Goal: Feedback & Contribution: Submit feedback/report problem

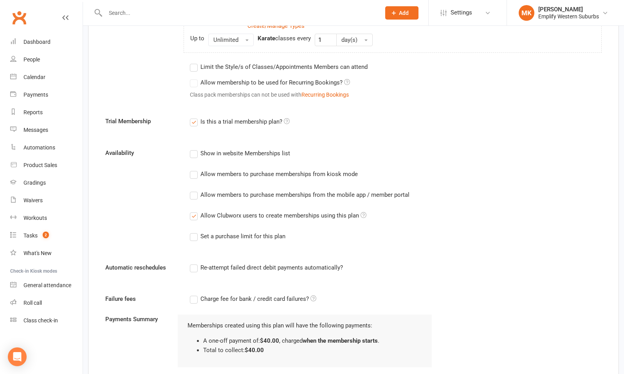
scroll to position [486, 0]
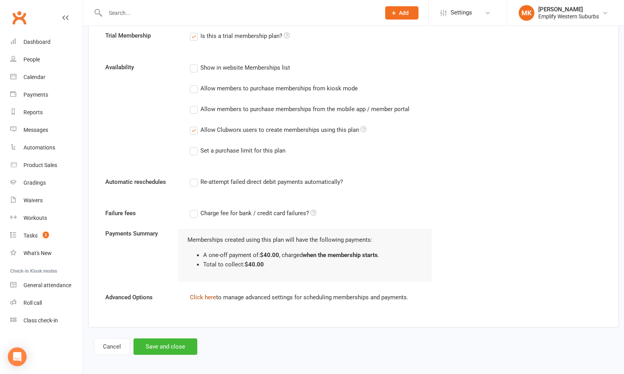
click at [198, 297] on link "Click here" at bounding box center [203, 297] width 26 height 7
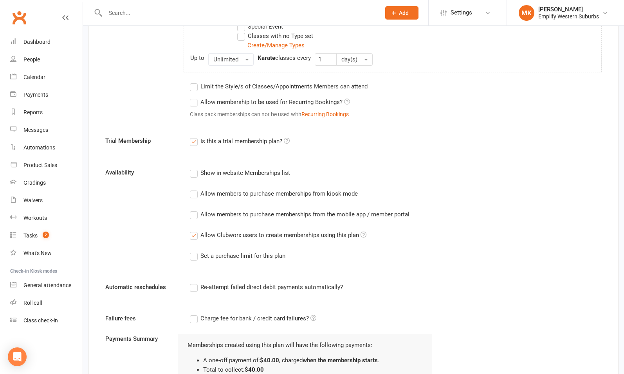
scroll to position [380, 0]
click at [232, 253] on div "Set a purchase limit for this plan" at bounding box center [242, 256] width 85 height 8
click at [195, 252] on input "Set a purchase limit for this plan" at bounding box center [192, 252] width 5 height 0
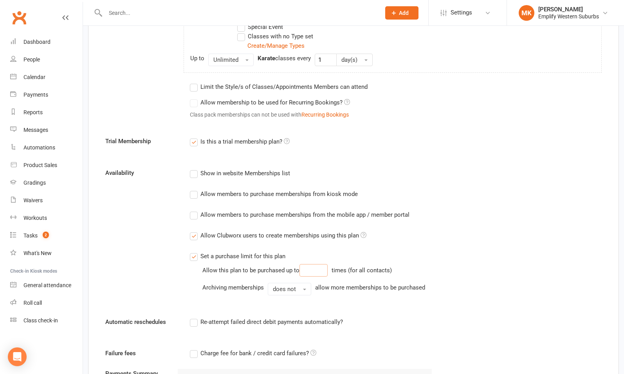
click at [309, 269] on input "number" at bounding box center [313, 270] width 28 height 13
type input "1"
click at [438, 261] on div "Show in website Memberships list Allow members to purchase memberships from kio…" at bounding box center [311, 237] width 254 height 138
click at [303, 285] on button "does not" at bounding box center [289, 289] width 43 height 13
click at [303, 289] on span "button" at bounding box center [304, 290] width 3 height 2
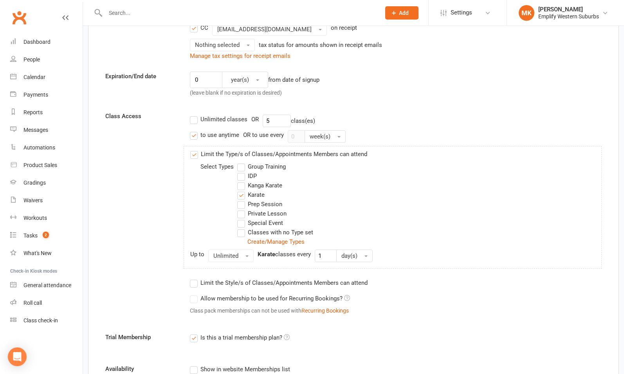
scroll to position [0, 0]
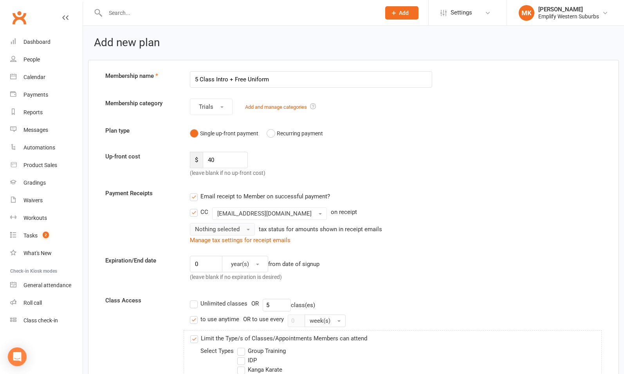
click at [243, 229] on button "Nothing selected" at bounding box center [222, 229] width 65 height 13
click at [219, 245] on link "Inc tax" at bounding box center [228, 246] width 77 height 16
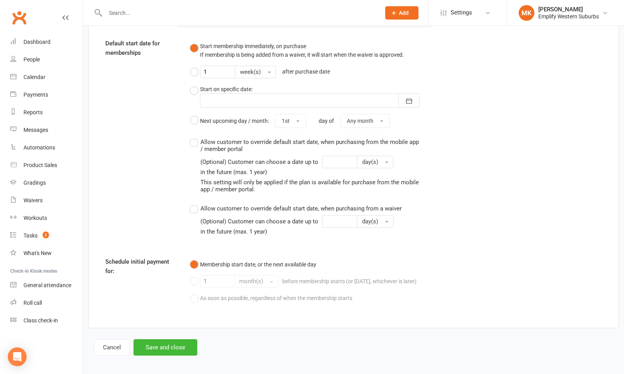
scroll to position [775, 0]
click at [160, 346] on button "Save and close" at bounding box center [165, 347] width 64 height 16
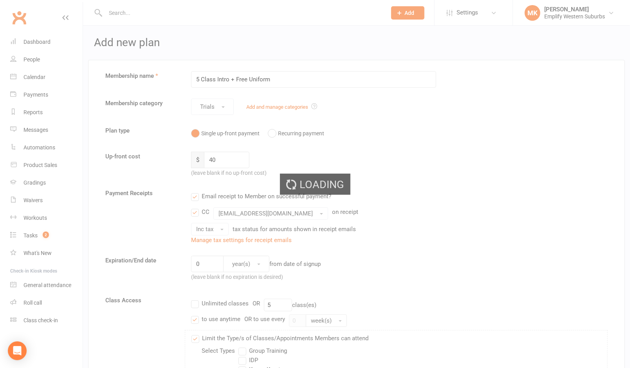
select select "50"
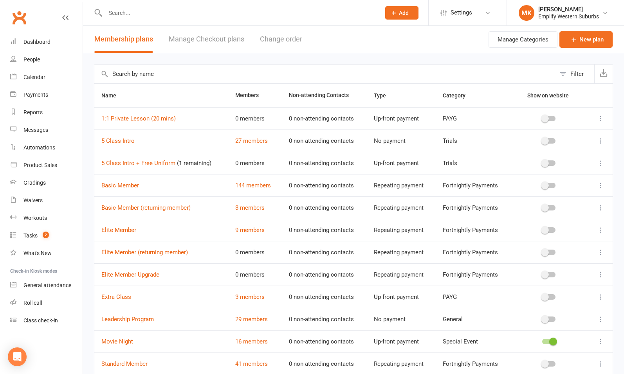
click at [601, 161] on icon at bounding box center [601, 163] width 8 height 8
click at [548, 180] on link "Edit" at bounding box center [560, 178] width 77 height 16
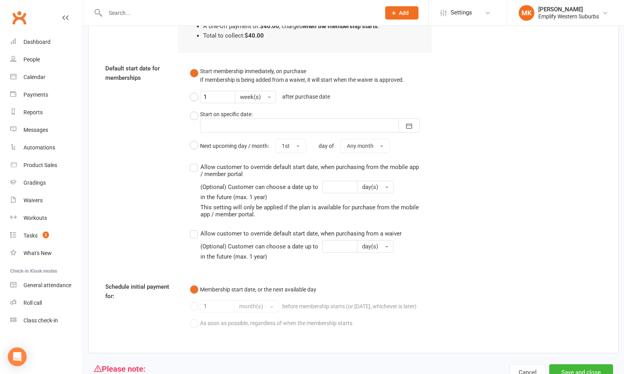
scroll to position [784, 0]
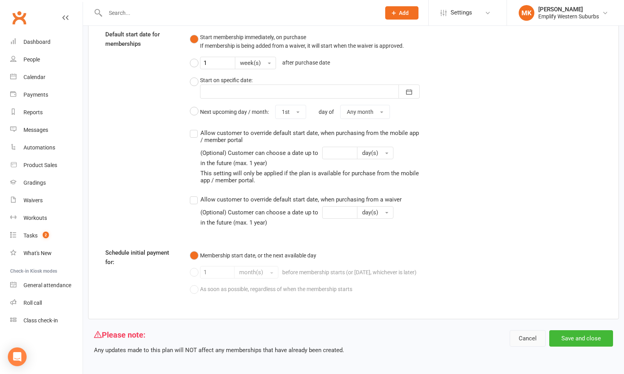
click at [533, 330] on button "Cancel" at bounding box center [528, 338] width 36 height 16
select select "50"
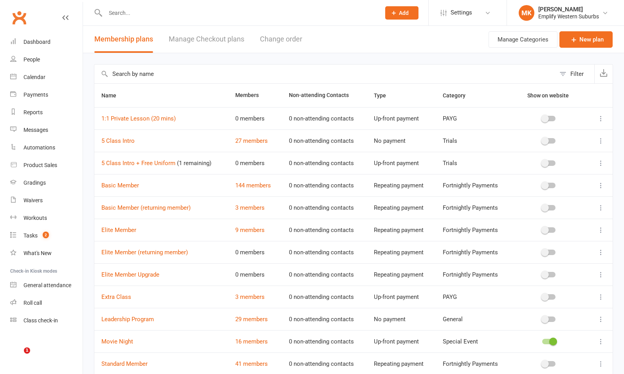
click at [602, 164] on icon at bounding box center [601, 163] width 8 height 8
click at [568, 178] on link "Edit" at bounding box center [560, 178] width 77 height 16
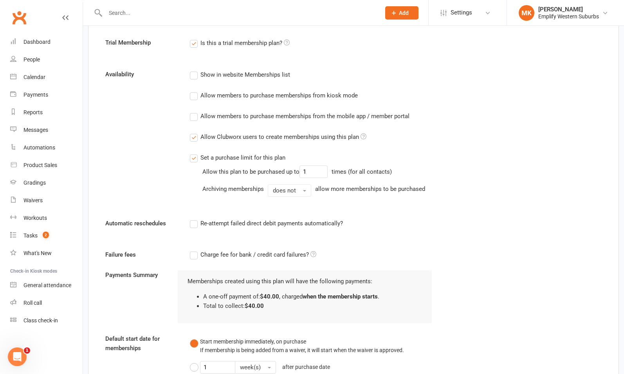
scroll to position [478, 0]
click at [315, 169] on input "1" at bounding box center [313, 172] width 28 height 13
click at [194, 156] on label "Set a purchase limit for this plan" at bounding box center [238, 158] width 96 height 9
click at [194, 154] on input "Set a purchase limit for this plan" at bounding box center [192, 154] width 5 height 0
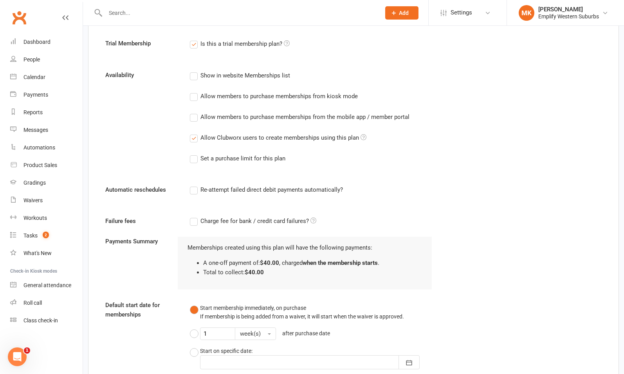
click at [428, 158] on div "Set a purchase limit for this plan" at bounding box center [311, 158] width 242 height 10
click at [210, 154] on div "Set a purchase limit for this plan" at bounding box center [242, 158] width 85 height 8
click at [195, 154] on input "Set a purchase limit for this plan" at bounding box center [192, 154] width 5 height 0
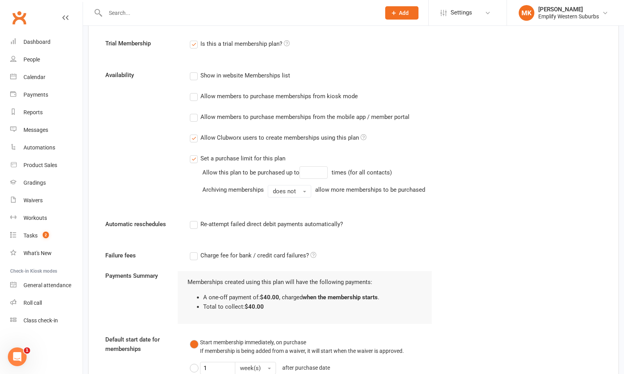
click at [211, 154] on div "Set a purchase limit for this plan" at bounding box center [242, 158] width 85 height 8
click at [195, 154] on input "Set a purchase limit for this plan" at bounding box center [192, 154] width 5 height 0
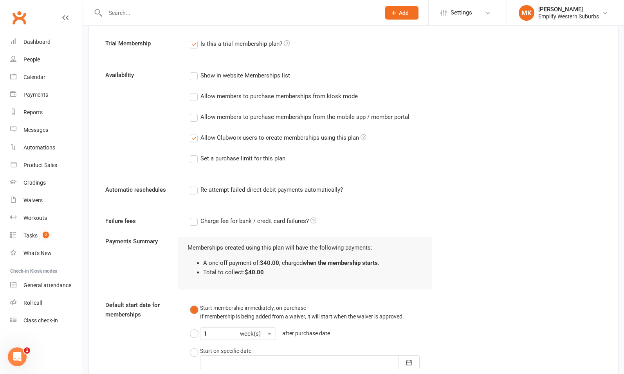
click at [211, 154] on div "Set a purchase limit for this plan" at bounding box center [242, 158] width 85 height 8
click at [195, 154] on input "Set a purchase limit for this plan" at bounding box center [192, 154] width 5 height 0
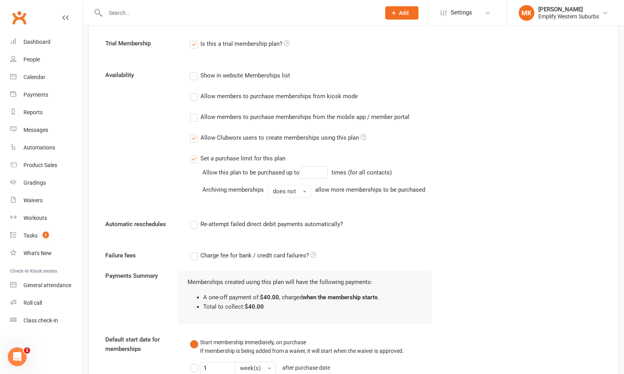
click at [211, 157] on div "Set a purchase limit for this plan" at bounding box center [242, 158] width 85 height 8
click at [195, 154] on input "Set a purchase limit for this plan" at bounding box center [192, 154] width 5 height 0
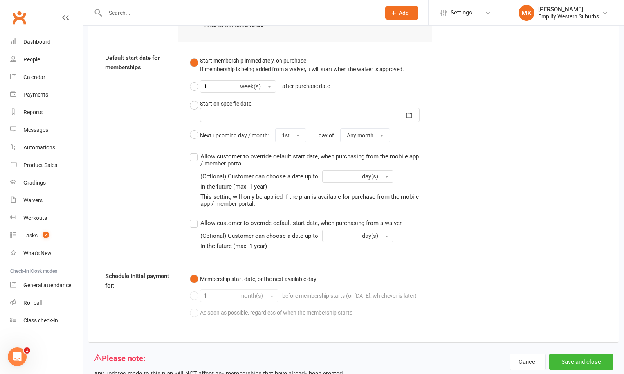
scroll to position [749, 0]
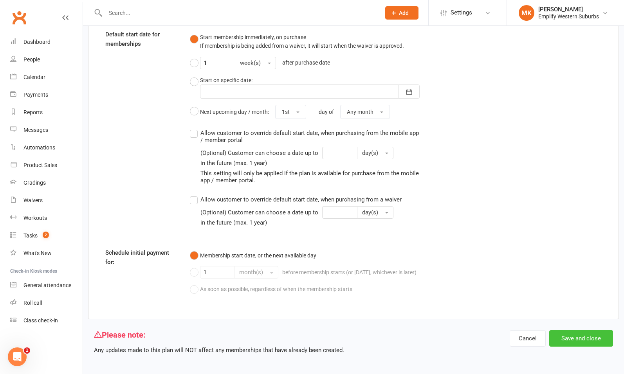
click at [568, 333] on button "Save and close" at bounding box center [581, 338] width 64 height 16
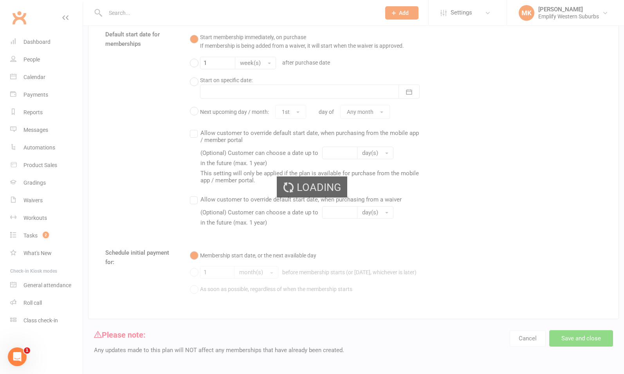
select select "50"
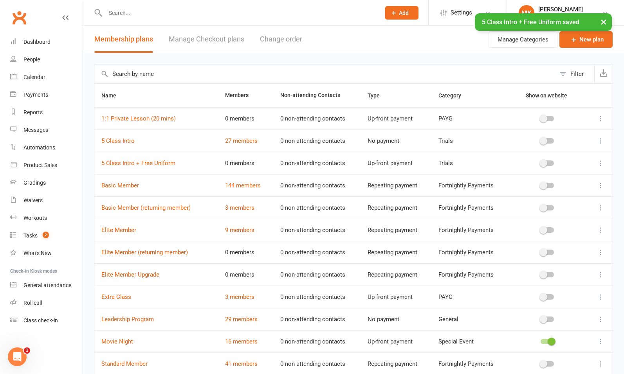
click at [600, 165] on icon at bounding box center [601, 163] width 8 height 8
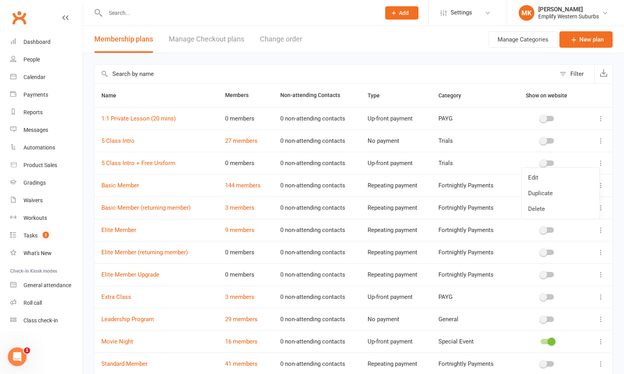
click at [600, 162] on icon at bounding box center [601, 163] width 8 height 8
click at [137, 164] on link "5 Class Intro + Free Uniform" at bounding box center [138, 163] width 74 height 7
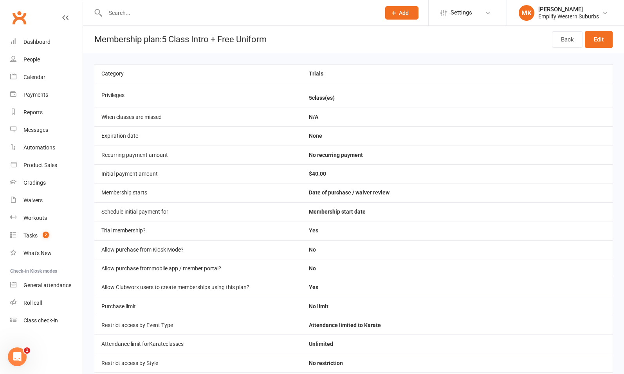
scroll to position [133, 0]
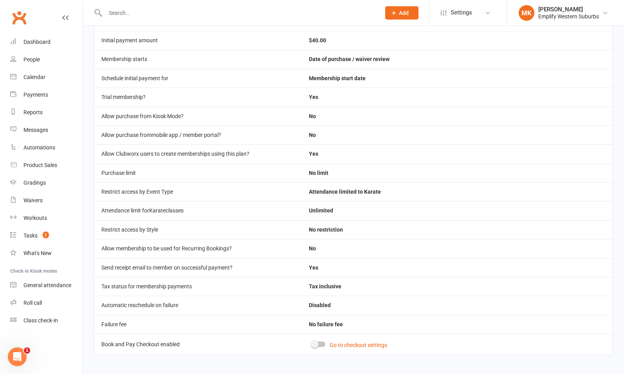
click at [319, 342] on div at bounding box center [318, 344] width 13 height 5
click at [312, 343] on input "checkbox" at bounding box center [312, 343] width 0 height 0
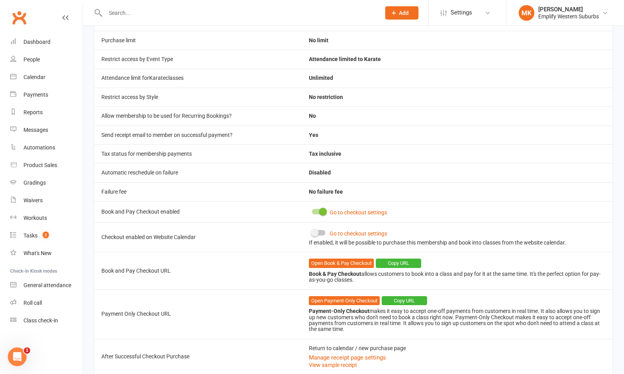
scroll to position [270, 0]
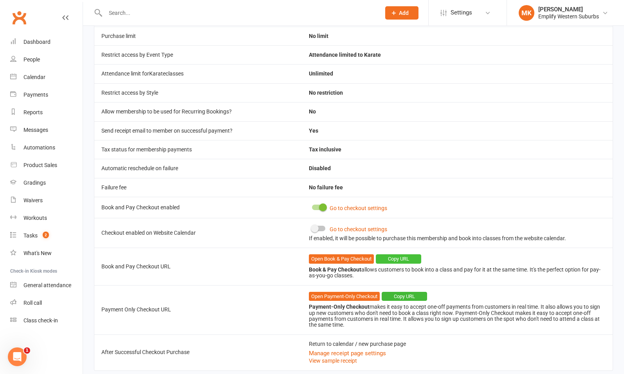
click at [401, 254] on button "Copy URL" at bounding box center [398, 258] width 45 height 9
click at [355, 255] on link "Open Book & Pay Checkout" at bounding box center [341, 258] width 65 height 9
click at [347, 292] on link "Open Payment-Only Checkout" at bounding box center [344, 296] width 71 height 9
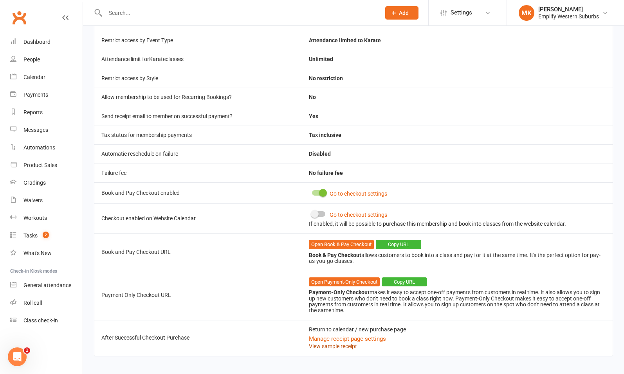
click at [339, 343] on link "View sample receipt" at bounding box center [333, 346] width 48 height 6
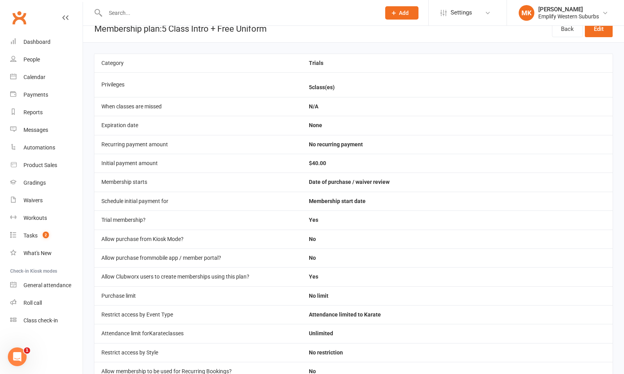
scroll to position [0, 0]
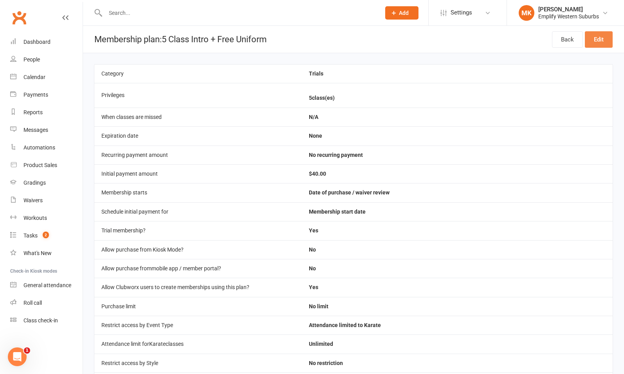
click at [600, 42] on link "Edit" at bounding box center [599, 39] width 28 height 16
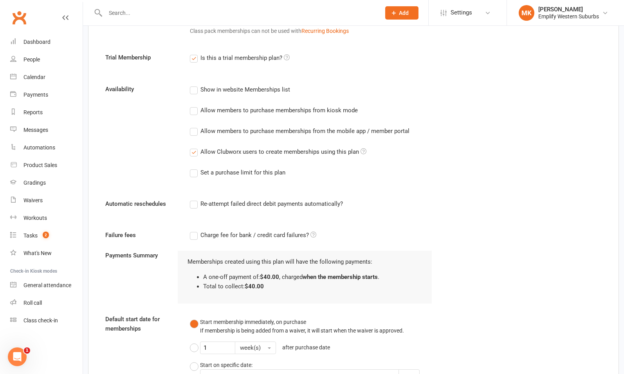
scroll to position [441, 0]
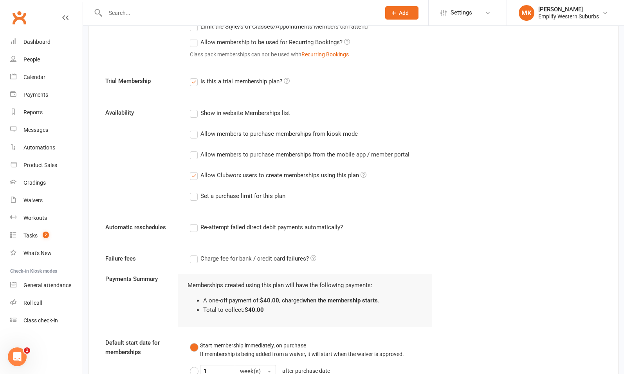
click at [223, 225] on label "Re-attempt failed direct debit payments automatically?" at bounding box center [266, 227] width 153 height 9
click at [195, 223] on input "Re-attempt failed direct debit payments automatically?" at bounding box center [192, 223] width 5 height 0
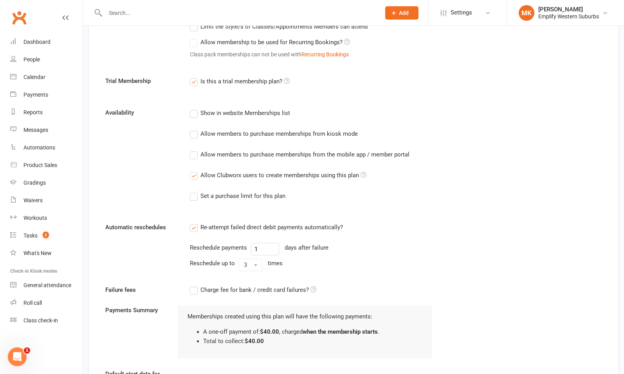
click at [242, 223] on label "Re-attempt failed direct debit payments automatically?" at bounding box center [266, 227] width 153 height 9
click at [195, 223] on input "Re-attempt failed direct debit payments automatically?" at bounding box center [192, 223] width 5 height 0
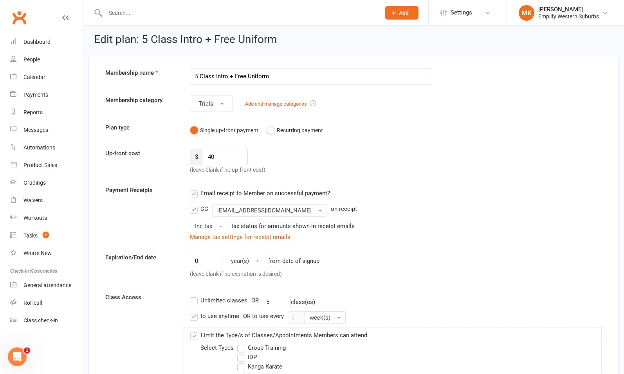
scroll to position [0, 0]
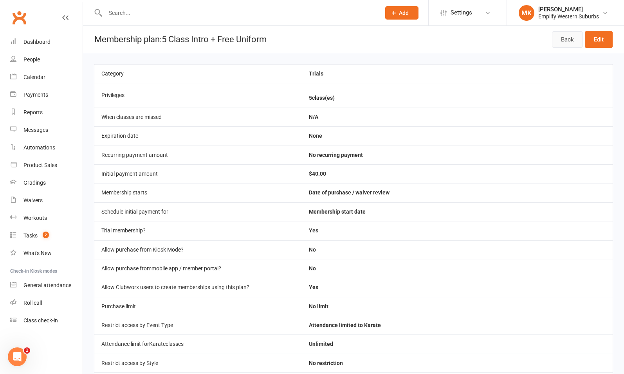
click at [566, 39] on link "Back" at bounding box center [567, 39] width 31 height 16
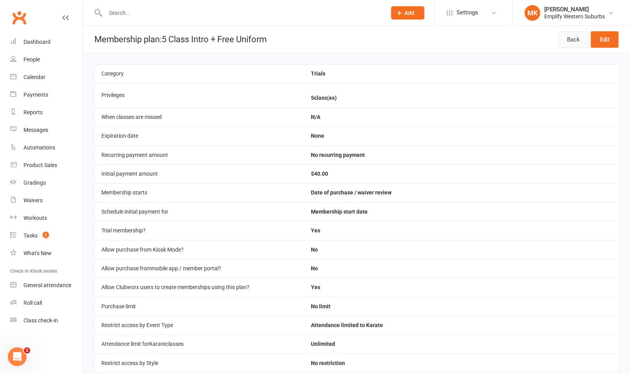
select select "50"
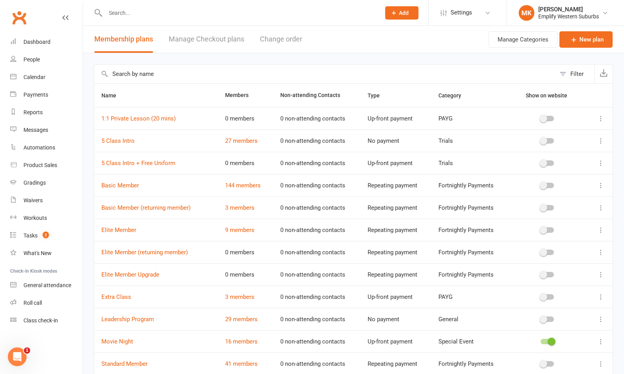
click at [220, 40] on link "Manage Checkout plans" at bounding box center [207, 39] width 76 height 27
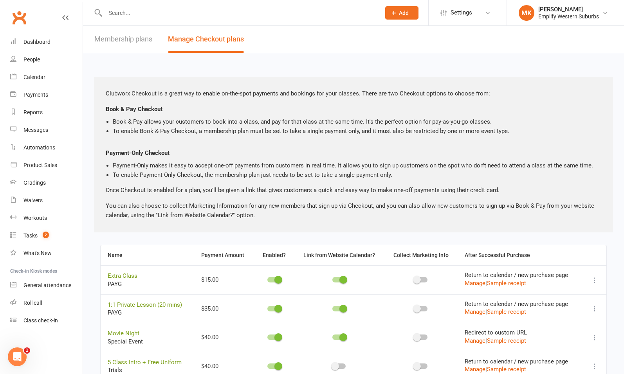
scroll to position [30, 0]
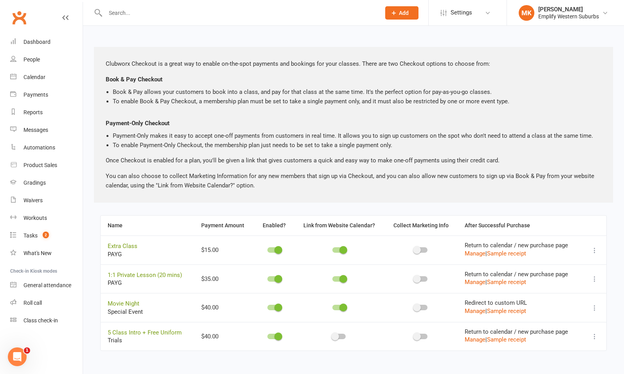
click at [262, 252] on td at bounding box center [273, 250] width 39 height 29
click at [503, 339] on link "Sample receipt" at bounding box center [506, 339] width 39 height 7
click at [595, 337] on icon at bounding box center [595, 337] width 8 height 8
click at [127, 333] on link "5 Class Intro + Free Uniform" at bounding box center [145, 332] width 74 height 7
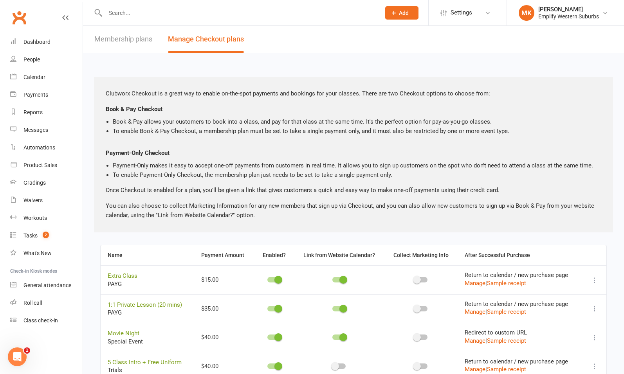
click at [136, 37] on link "Membership plans" at bounding box center [123, 39] width 58 height 27
select select "50"
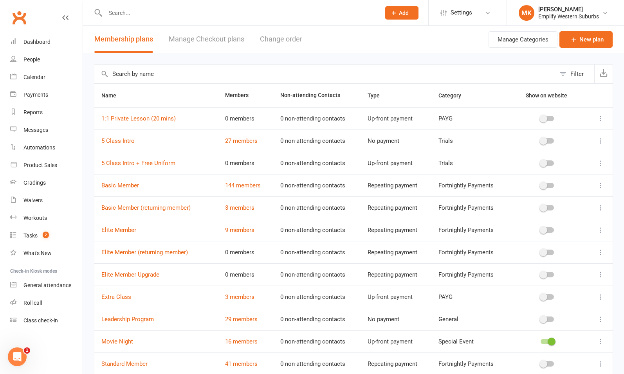
click at [287, 43] on button "Change order" at bounding box center [281, 39] width 42 height 27
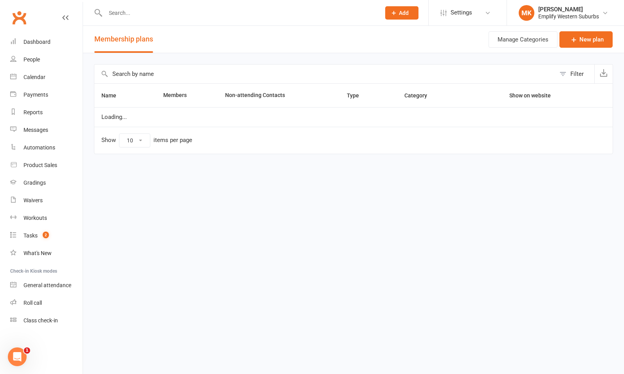
select select "50"
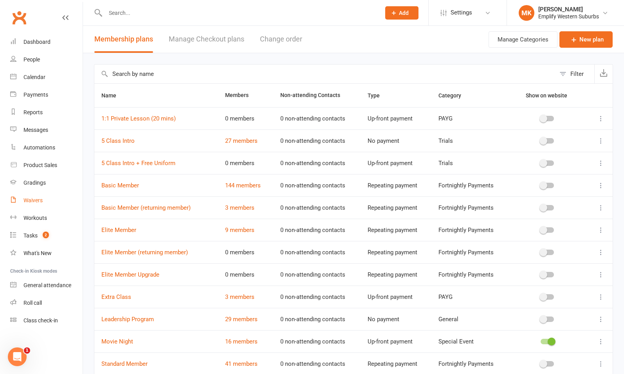
click at [29, 202] on div "Waivers" at bounding box center [32, 200] width 19 height 6
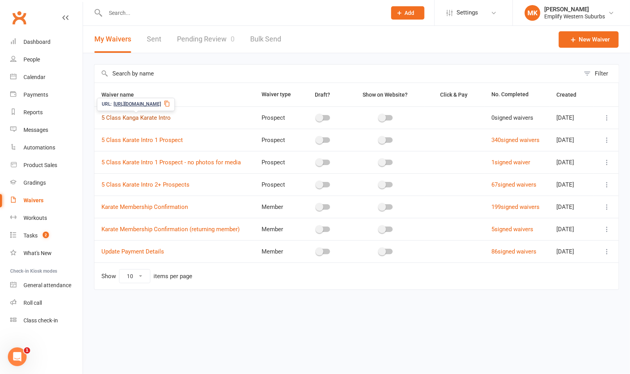
click at [154, 119] on link "5 Class Kanga Karate Intro" at bounding box center [135, 117] width 69 height 7
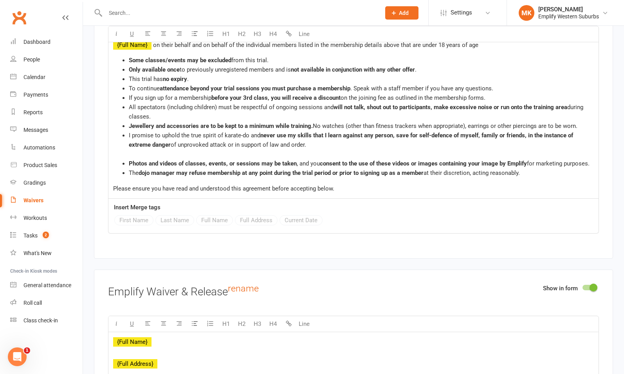
scroll to position [1029, 0]
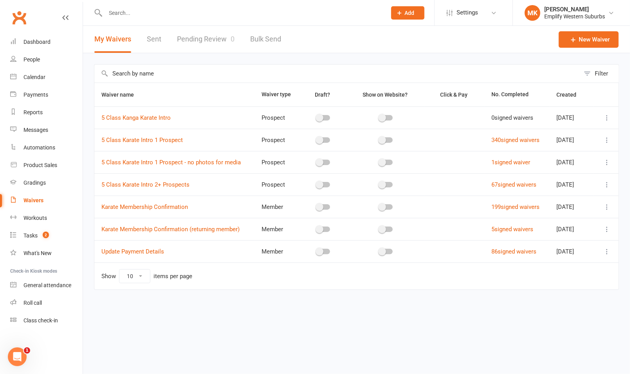
click at [607, 139] on icon at bounding box center [607, 140] width 8 height 8
click at [576, 173] on link "Duplicate waiver" at bounding box center [565, 171] width 92 height 16
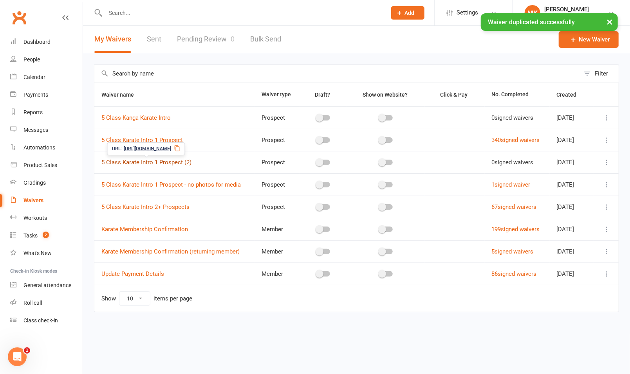
click at [170, 161] on link "5 Class Karate Intro 1 Prospect (2)" at bounding box center [146, 162] width 90 height 7
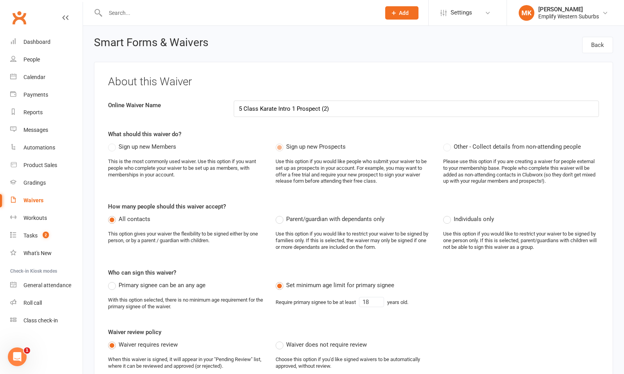
click at [160, 147] on span "Sign up new Members" at bounding box center [148, 146] width 58 height 8
click at [113, 147] on label "Sign up new Members" at bounding box center [142, 146] width 68 height 9
click at [312, 146] on span "Sign up new Prospects" at bounding box center [315, 146] width 59 height 8
click at [482, 146] on span "Other - Collect details from non-attending people" at bounding box center [517, 146] width 127 height 8
click at [133, 146] on span "Sign up new Members" at bounding box center [148, 146] width 58 height 8
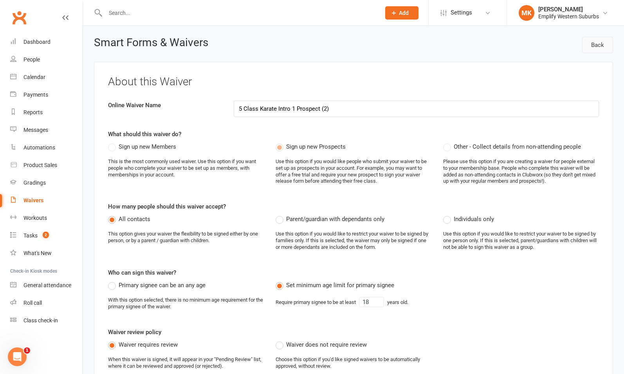
click at [597, 47] on link "Back" at bounding box center [597, 45] width 31 height 16
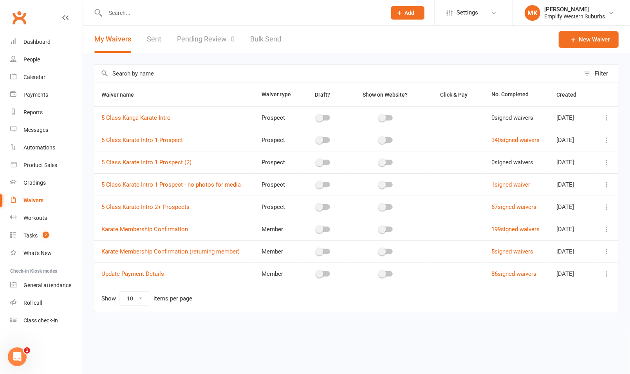
click at [607, 161] on icon at bounding box center [607, 163] width 8 height 8
click at [548, 224] on link "Delete waiver" at bounding box center [565, 224] width 92 height 16
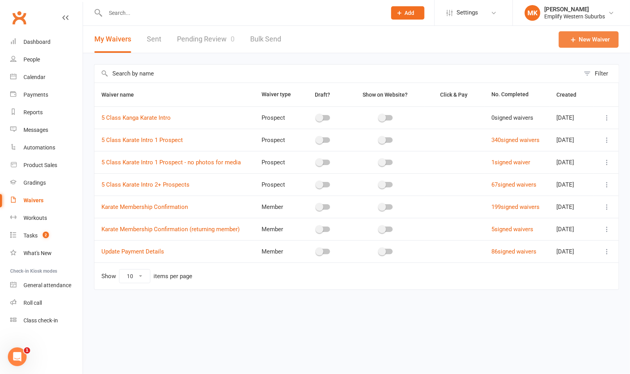
click at [584, 44] on link "New Waiver" at bounding box center [589, 39] width 60 height 16
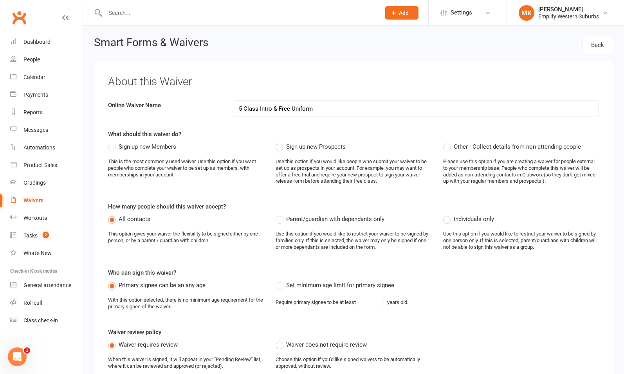
click at [266, 110] on input "5 Class Intro & Free Uniform" at bounding box center [416, 109] width 365 height 16
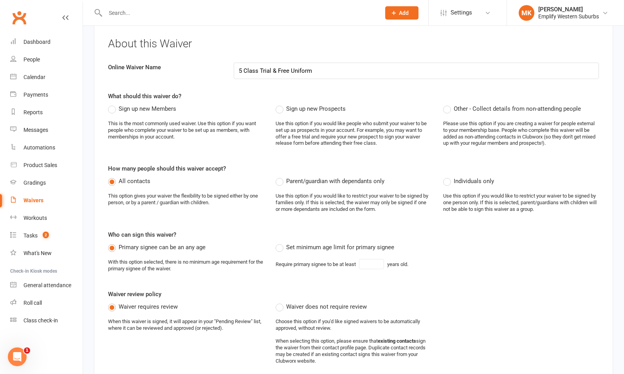
scroll to position [34, 0]
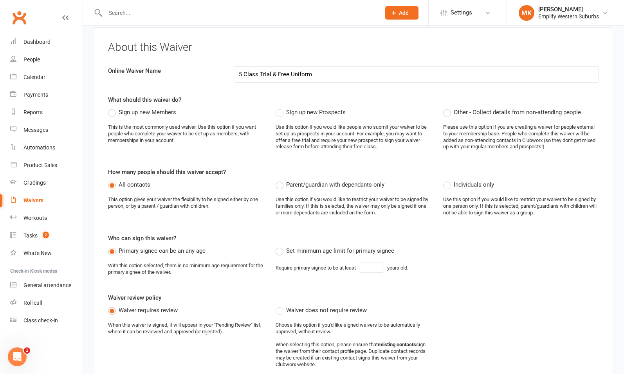
type input "5 Class Trial & Free Uniform"
click at [133, 111] on span "Sign up new Members" at bounding box center [148, 112] width 58 height 8
click at [113, 108] on input "Sign up new Members" at bounding box center [110, 108] width 5 height 0
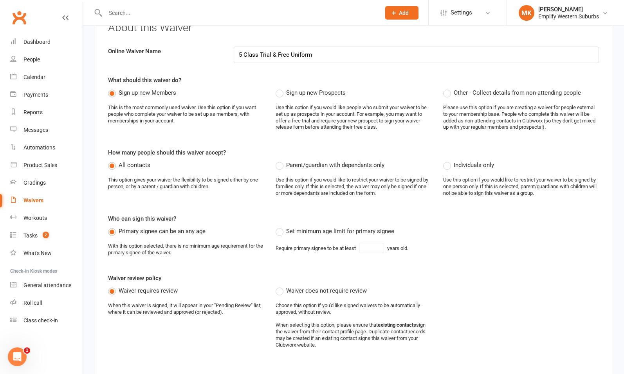
scroll to position [69, 0]
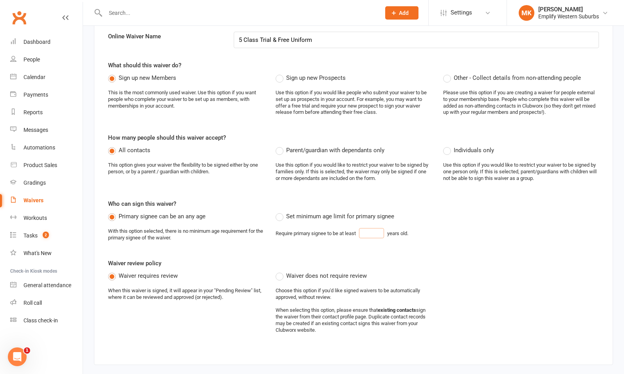
click at [364, 231] on input "text" at bounding box center [371, 233] width 25 height 10
type input "18"
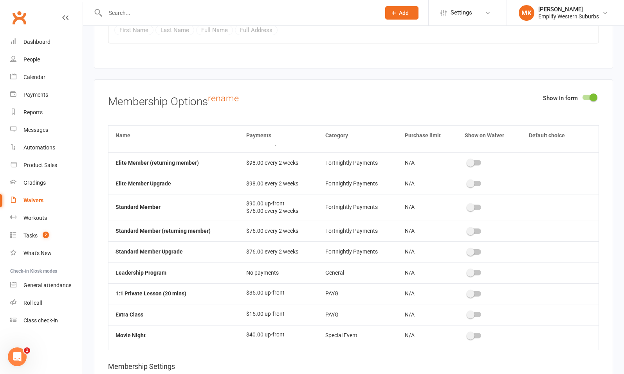
scroll to position [111, 0]
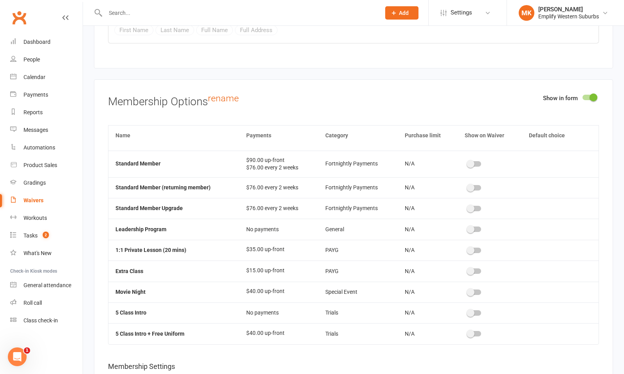
click at [467, 330] on span at bounding box center [471, 334] width 8 height 8
click at [468, 333] on input "checkbox" at bounding box center [468, 333] width 0 height 0
click at [525, 330] on span at bounding box center [529, 334] width 8 height 8
click at [526, 333] on input "checkbox" at bounding box center [526, 333] width 0 height 0
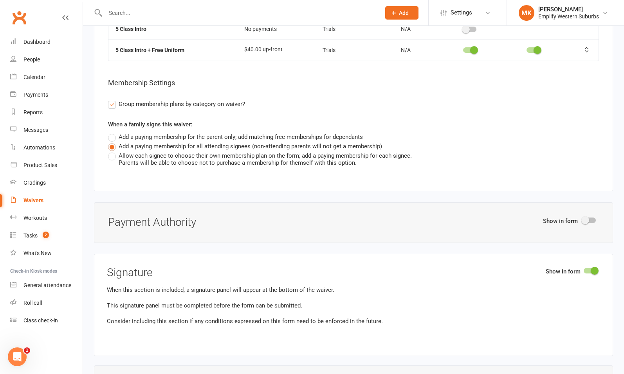
scroll to position [1722, 0]
click at [587, 216] on span at bounding box center [585, 220] width 8 height 8
click at [582, 218] on input "checkbox" at bounding box center [582, 218] width 0 height 0
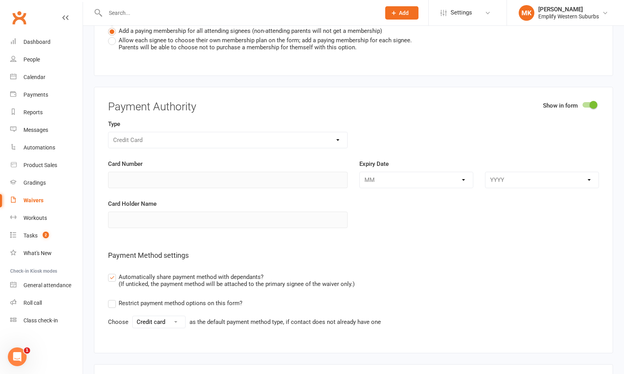
scroll to position [1838, 0]
click at [332, 131] on div "Credit Card" at bounding box center [228, 139] width 240 height 16
click at [336, 131] on div "Credit Card" at bounding box center [228, 139] width 240 height 16
click at [159, 315] on select "Credit card Bank account" at bounding box center [159, 321] width 52 height 12
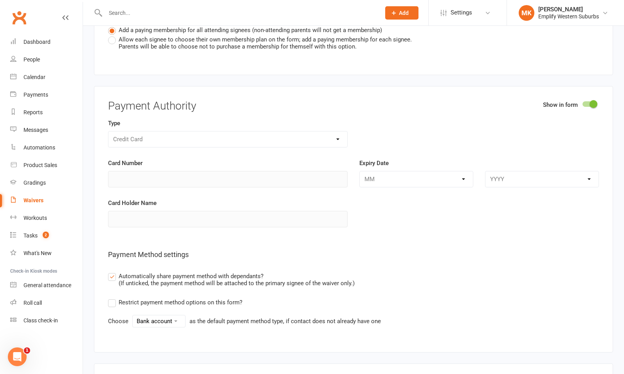
click at [133, 315] on select "Credit card Bank account" at bounding box center [159, 321] width 52 height 12
click at [166, 315] on select "Credit card Bank account" at bounding box center [159, 321] width 52 height 12
click at [133, 315] on select "Credit card Bank account" at bounding box center [159, 321] width 52 height 12
click at [164, 315] on select "Credit card Bank account" at bounding box center [159, 321] width 52 height 12
click at [249, 300] on div "Restrict payment method options on this form? Choose Credit card Bank account a…" at bounding box center [353, 313] width 491 height 30
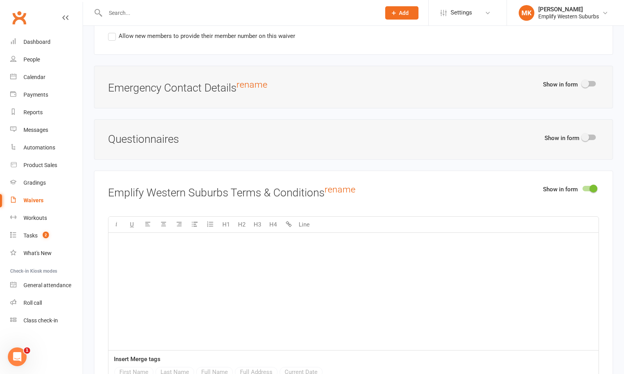
scroll to position [883, 0]
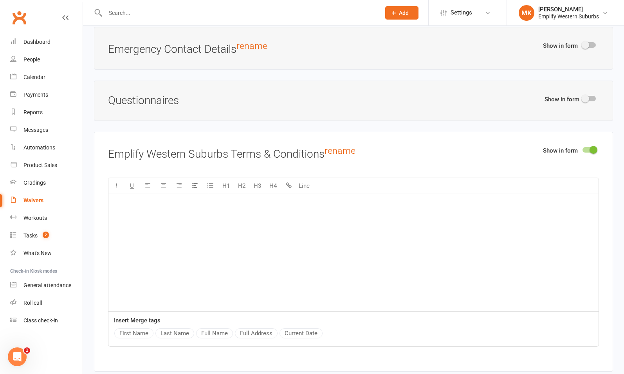
click at [295, 230] on div "﻿" at bounding box center [353, 252] width 490 height 117
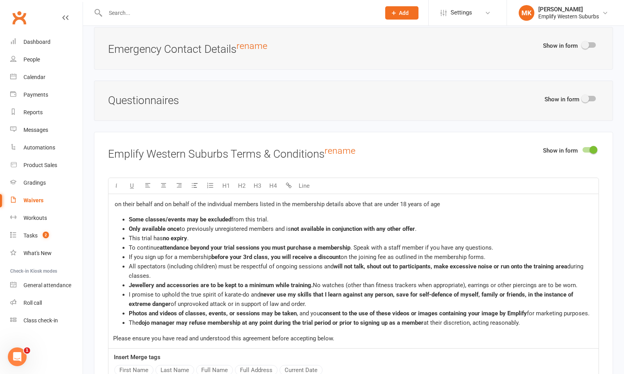
click at [173, 201] on span "on their behalf and on behalf of the individual members listed in the membershi…" at bounding box center [277, 204] width 325 height 7
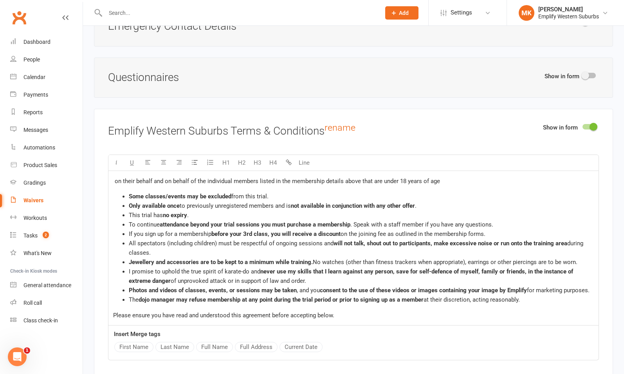
scroll to position [907, 0]
click at [215, 342] on button "Full Name" at bounding box center [214, 347] width 37 height 10
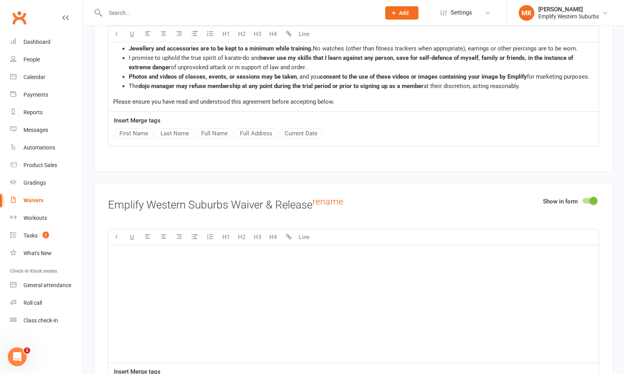
scroll to position [1120, 0]
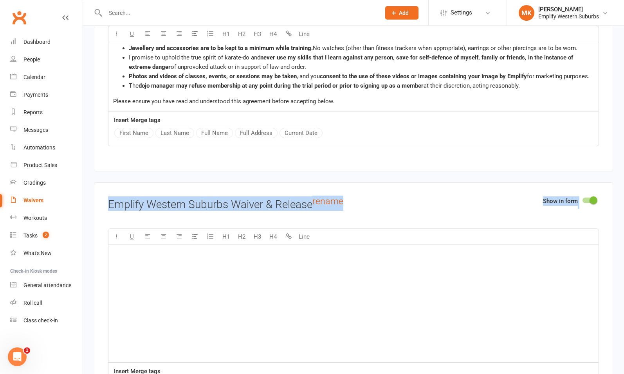
drag, startPoint x: 472, startPoint y: 2, endPoint x: 371, endPoint y: 164, distance: 191.5
click at [371, 164] on main "About this Waiver Online Waiver Name 5 Class Trial & Free Uniform What should t…" at bounding box center [353, 343] width 519 height 2803
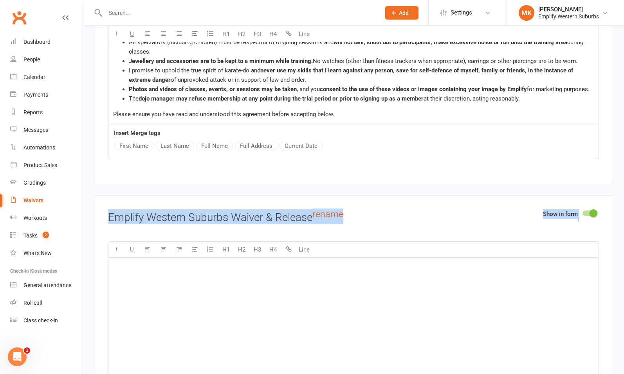
scroll to position [1103, 0]
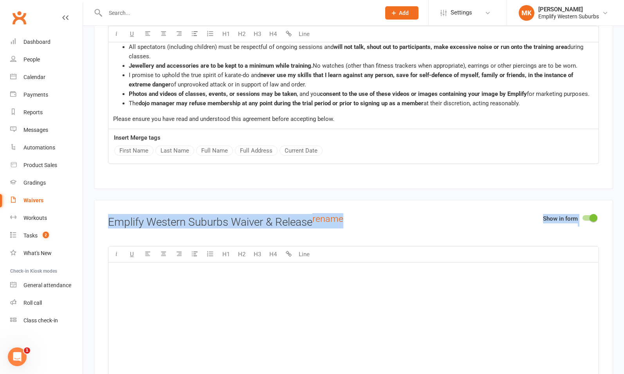
click at [375, 188] on main "About this Waiver Online Waiver Name 5 Class Trial & Free Uniform What should t…" at bounding box center [353, 360] width 519 height 2803
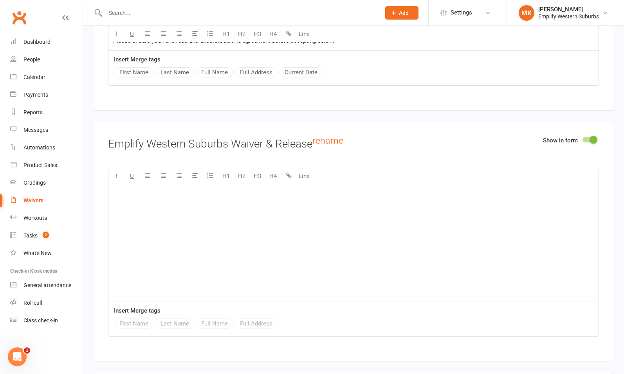
scroll to position [1191, 0]
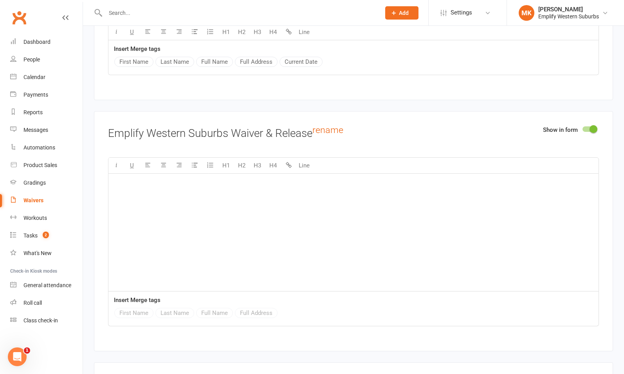
click at [278, 239] on div "﻿" at bounding box center [353, 232] width 490 height 117
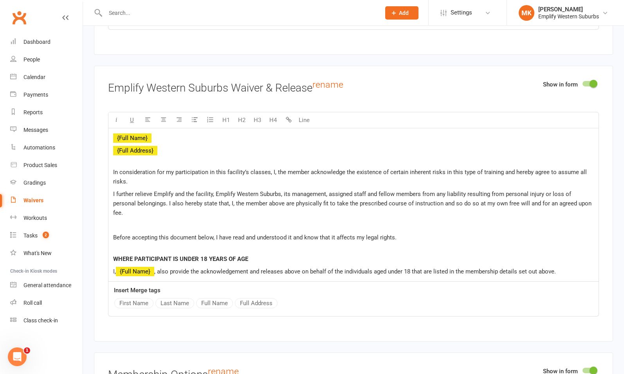
scroll to position [1237, 0]
click at [228, 202] on div "﻿ ﻿ {Full Name} ﻿ ﻿ {Full Address} In consideration for my participation in thi…" at bounding box center [353, 204] width 490 height 153
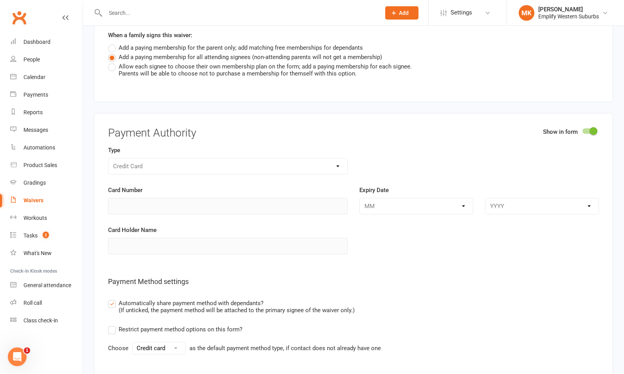
scroll to position [1884, 0]
click at [170, 342] on select "Credit card Bank account" at bounding box center [159, 348] width 52 height 12
click at [301, 324] on div "Restrict payment method options on this form? Choose Credit card Bank account a…" at bounding box center [353, 339] width 491 height 30
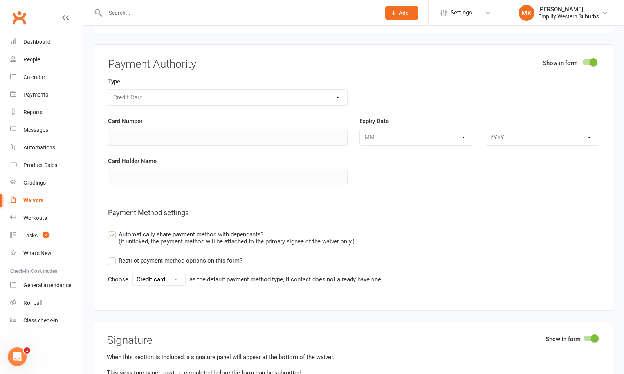
scroll to position [1953, 0]
click at [162, 273] on select "Credit card Bank account" at bounding box center [159, 279] width 52 height 12
select select "bank_account"
click at [133, 273] on select "Credit card Bank account" at bounding box center [159, 279] width 52 height 12
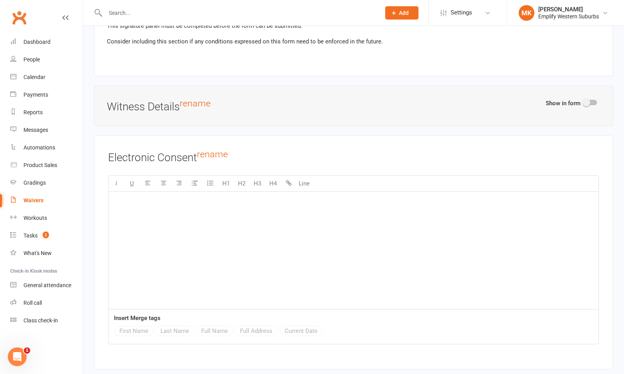
scroll to position [2309, 0]
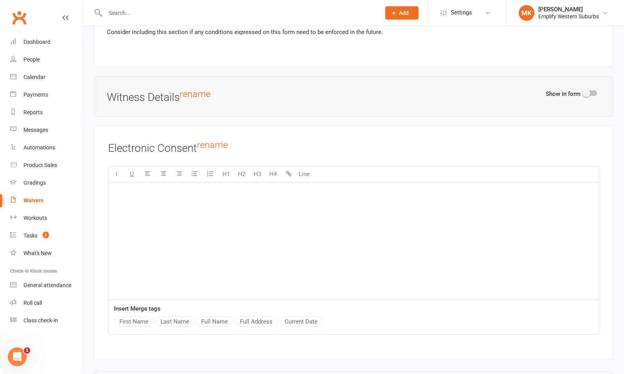
click at [289, 215] on div "﻿" at bounding box center [353, 240] width 490 height 117
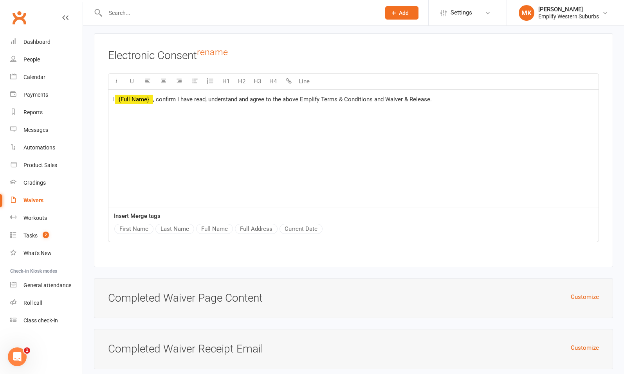
scroll to position [2460, 0]
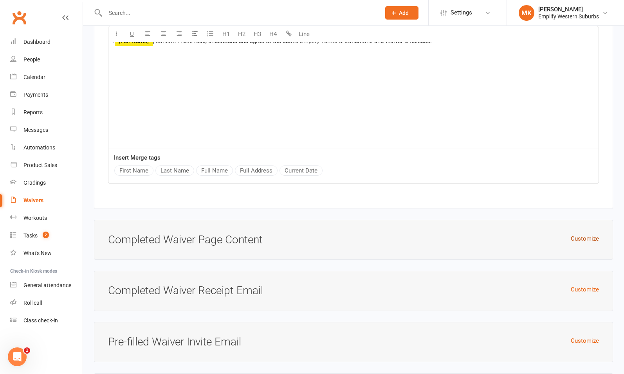
click at [577, 234] on button "Customize" at bounding box center [585, 238] width 28 height 9
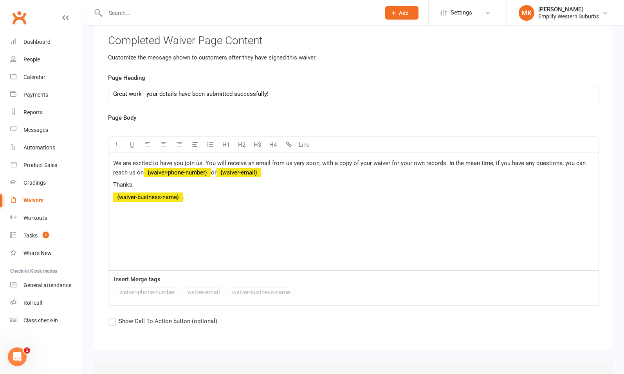
scroll to position [2612, 0]
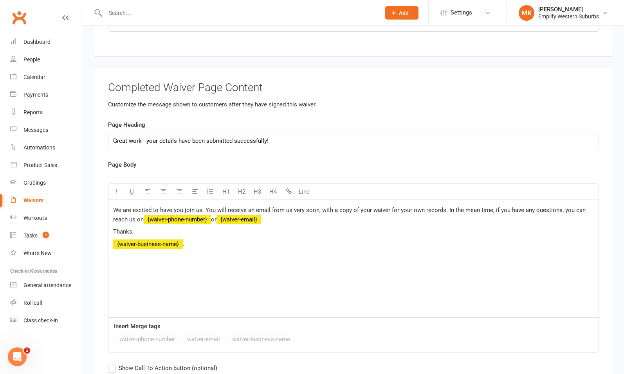
click at [222, 246] on div "We are excited to have you join us. You will receive an email from us very soon…" at bounding box center [353, 258] width 490 height 117
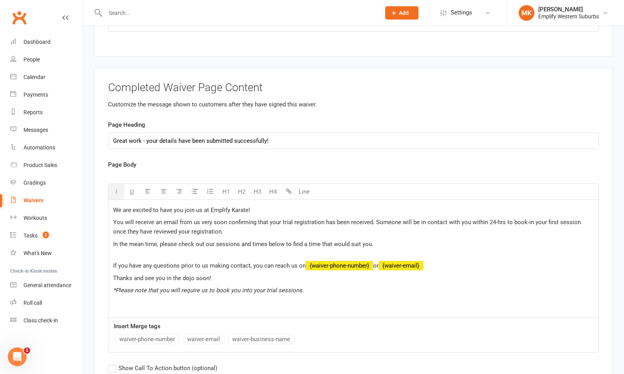
click at [137, 236] on div "We are excited to have you join us at Emplify Karate! You will receive an email…" at bounding box center [353, 258] width 490 height 117
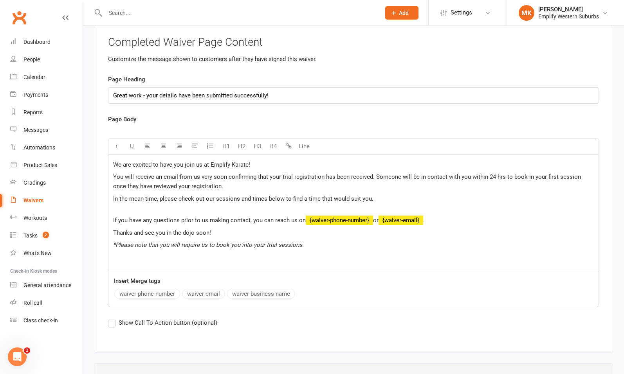
scroll to position [2658, 0]
click at [129, 318] on span "Show Call To Action button (optional)" at bounding box center [168, 322] width 99 height 8
click at [113, 318] on input "Show Call To Action button (optional)" at bounding box center [110, 318] width 5 height 0
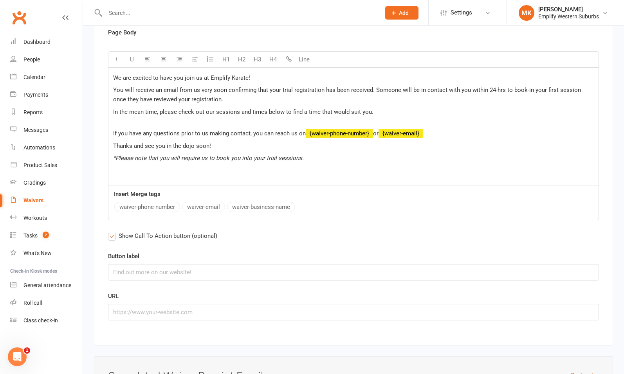
scroll to position [2747, 0]
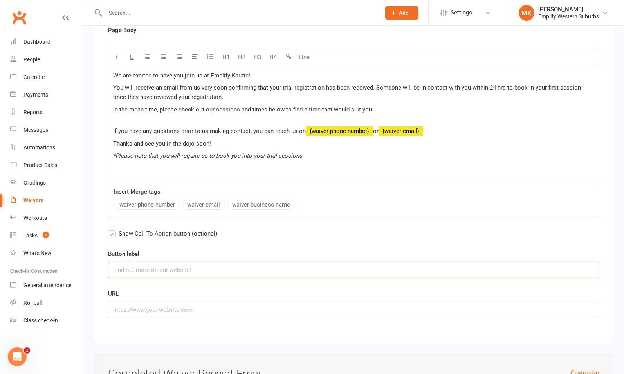
click at [173, 262] on input "text" at bounding box center [353, 270] width 491 height 16
click at [198, 262] on input "text" at bounding box center [353, 270] width 491 height 16
paste input "Check Out Our Timetable"
type input "Check Out Our Timetable"
click at [243, 302] on input "text" at bounding box center [353, 310] width 491 height 16
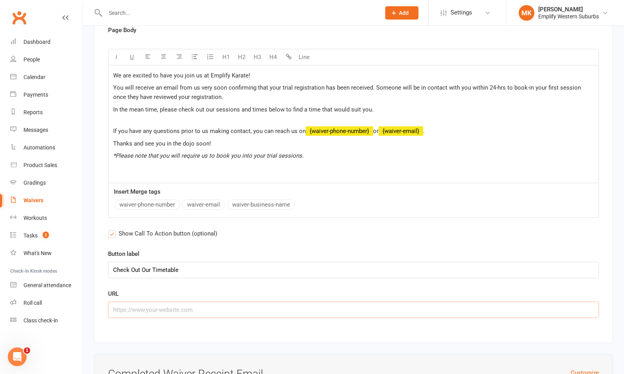
paste input "[URL][DOMAIN_NAME]"
type input "[URL][DOMAIN_NAME]"
click at [183, 105] on p "In the mean time, please check out our sessions and times below to find a time …" at bounding box center [353, 114] width 481 height 19
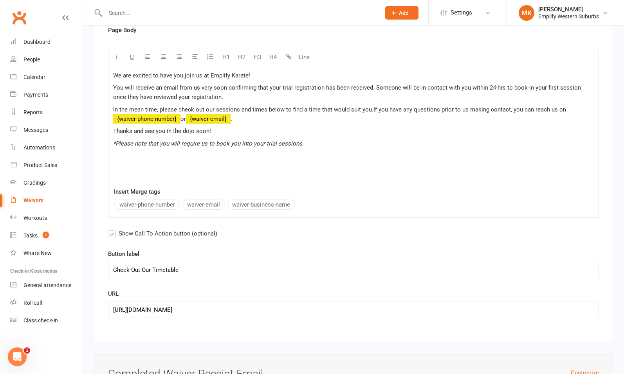
click at [373, 106] on span "If you have any questions prior to us making contact, you can reach us on" at bounding box center [469, 109] width 193 height 7
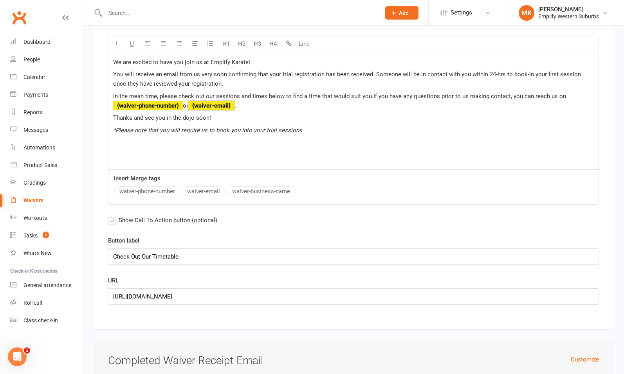
scroll to position [2763, 0]
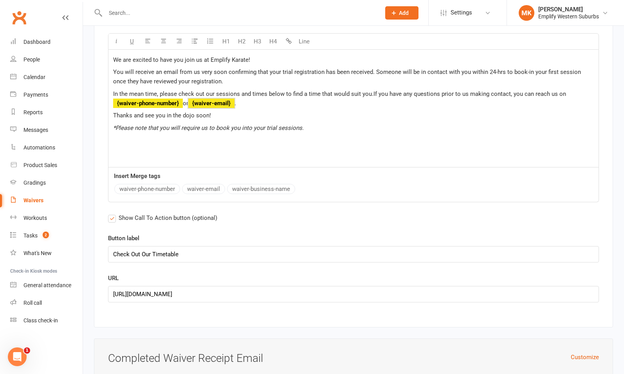
click at [302, 123] on p "*Please note that you will require us to book you into your trial sessions." at bounding box center [353, 127] width 481 height 9
click at [305, 111] on p "Thanks and see you in the dojo soon!" at bounding box center [353, 115] width 481 height 9
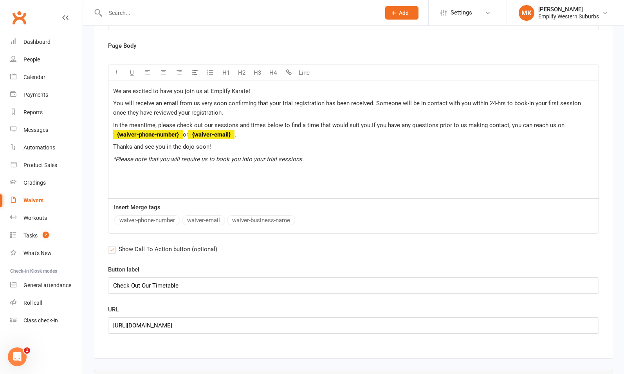
click at [266, 155] on p "*Please note that you will require us to book you into your trial sessions." at bounding box center [353, 159] width 481 height 9
click at [367, 122] on span "In the meantime, please check out our sessions and times below to find a time t…" at bounding box center [242, 125] width 259 height 7
click at [319, 146] on div "We are excited to have you join us at Emplify Karate! You will receive an email…" at bounding box center [353, 139] width 490 height 117
click at [314, 155] on p "*Please note that you will require us to book you into your first session." at bounding box center [353, 159] width 481 height 9
click at [299, 144] on div "We are excited to have you join us at Emplify Karate! You will receive an email…" at bounding box center [353, 139] width 490 height 117
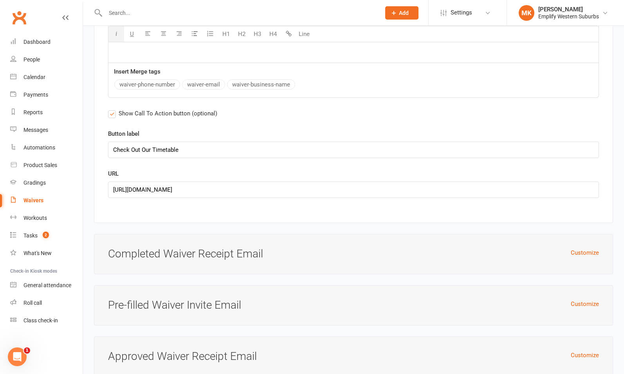
scroll to position [2867, 0]
click at [577, 248] on button "Customize" at bounding box center [585, 252] width 28 height 9
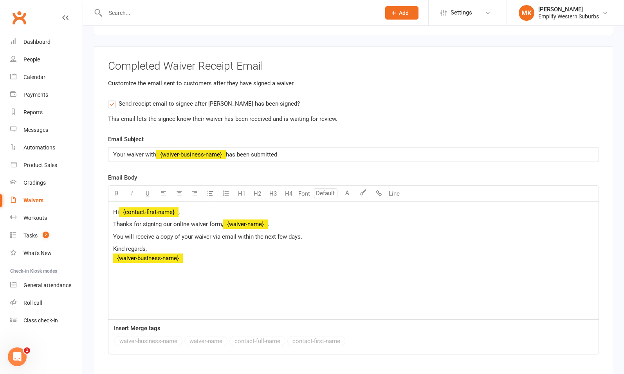
scroll to position [3055, 0]
click at [205, 245] on p "Kind regards, ﻿ {waiver-business-name}" at bounding box center [353, 254] width 481 height 19
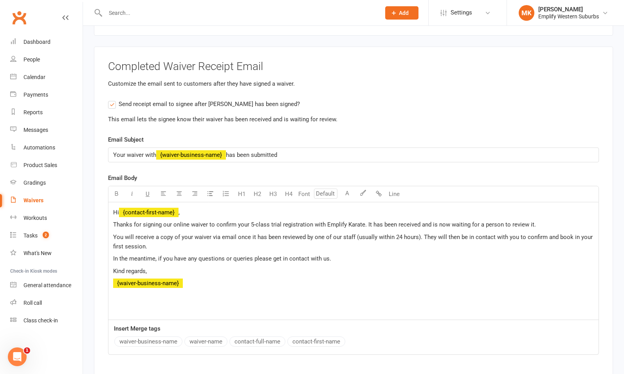
click at [213, 232] on p "You will receive a copy of your waiver via email once it has been reviewed by o…" at bounding box center [353, 241] width 481 height 19
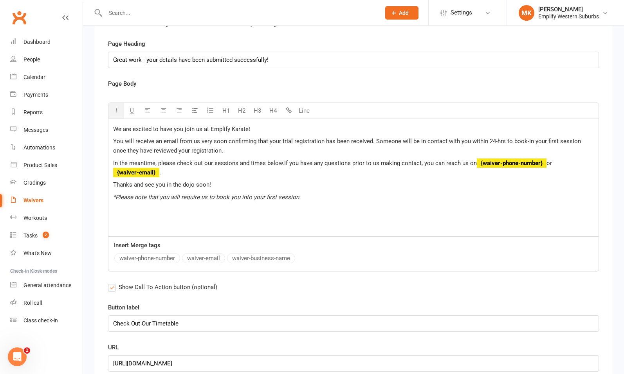
scroll to position [2686, 0]
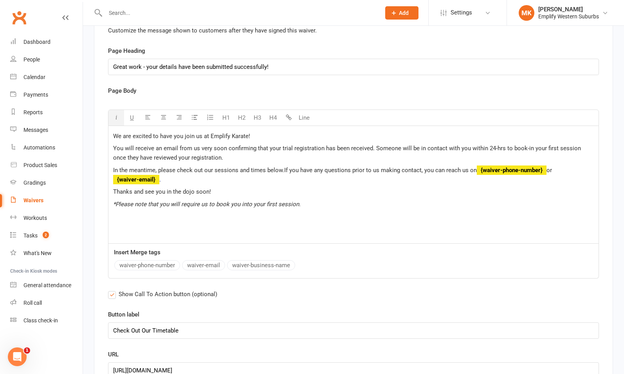
click at [128, 133] on span "We are excited to have you join us at Emplify Karate!" at bounding box center [181, 136] width 137 height 7
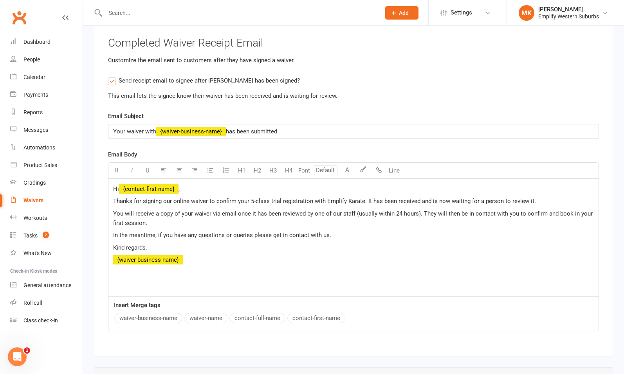
scroll to position [3079, 0]
click at [150, 197] on span "Thanks for signing our online waiver to confirm your 5-class trial registration…" at bounding box center [324, 200] width 423 height 7
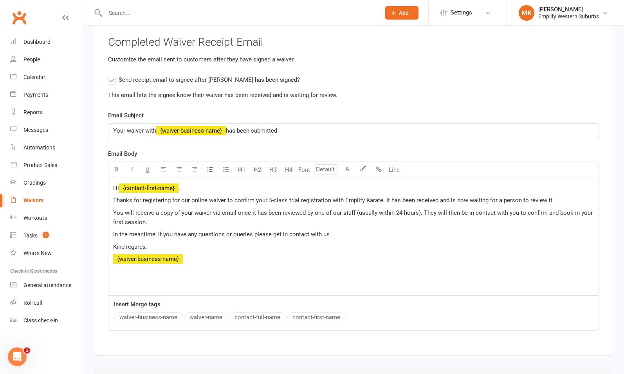
click at [180, 197] on span "Thanks for registering for our online waiver to confirm your 5-class trial regi…" at bounding box center [333, 200] width 441 height 7
click at [451, 196] on p "Thanks for registering for your 5-class trial with Emplify Karate. It has been …" at bounding box center [353, 200] width 481 height 9
click at [350, 197] on span "Thanks for registering for your 5-class trial with Emplify Karate. It has been …" at bounding box center [280, 200] width 334 height 7
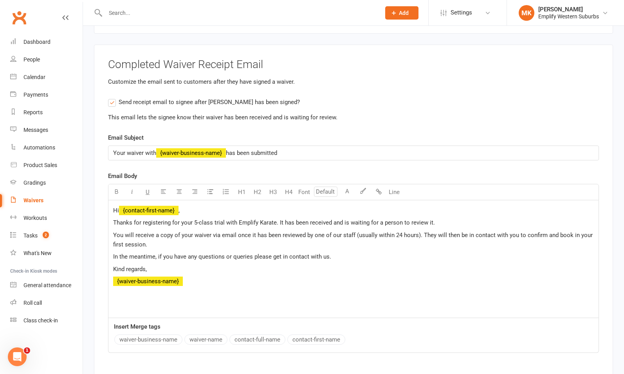
scroll to position [3056, 0]
click at [260, 251] on div "Hi ﻿ {contact-first-name} , Thanks for registering for your 5-class trial with …" at bounding box center [353, 259] width 490 height 117
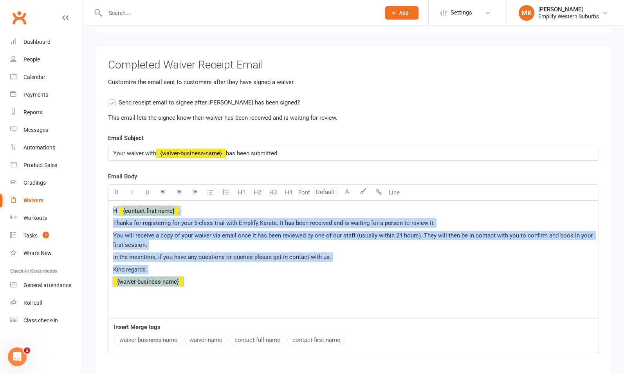
copy div "Hi ﻿ {contact-first-name} , Thanks for registering for your 5-class trial with …"
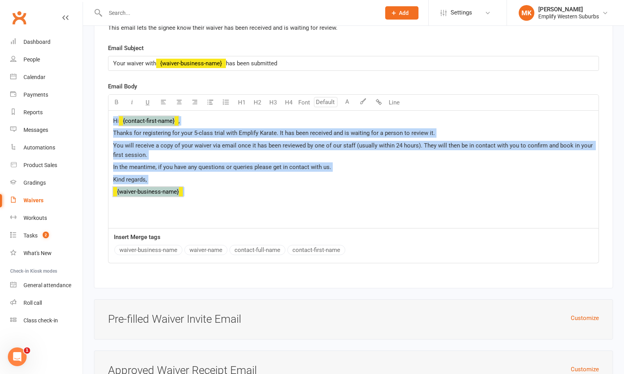
scroll to position [3187, 0]
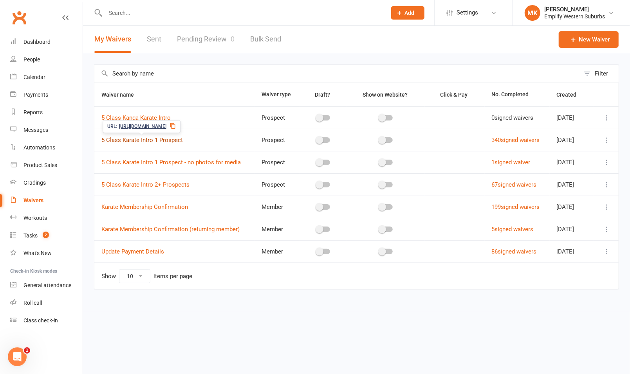
click at [139, 141] on link "5 Class Karate Intro 1 Prospect" at bounding box center [141, 140] width 81 height 7
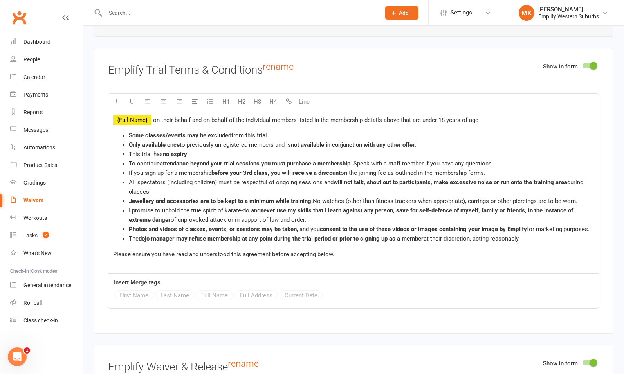
scroll to position [966, 0]
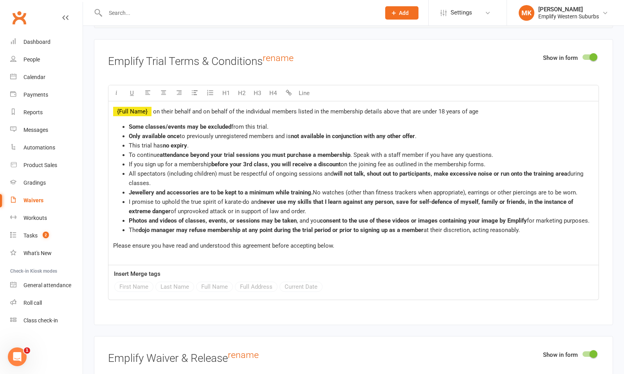
click at [337, 197] on li "I promise to uphold the true spirit of karate-do and never use my skills that I…" at bounding box center [361, 206] width 465 height 19
click at [341, 175] on li "All spectators (including children) must be respectful of ongoing sessions and …" at bounding box center [361, 178] width 465 height 19
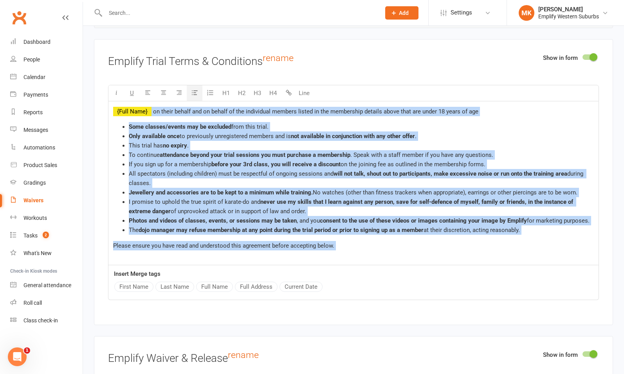
copy div "on their behalf and on behalf of the individual members listed in the membershi…"
click at [369, 241] on p "Please ensure you have read and understood this agreement before accepting belo…" at bounding box center [353, 250] width 481 height 19
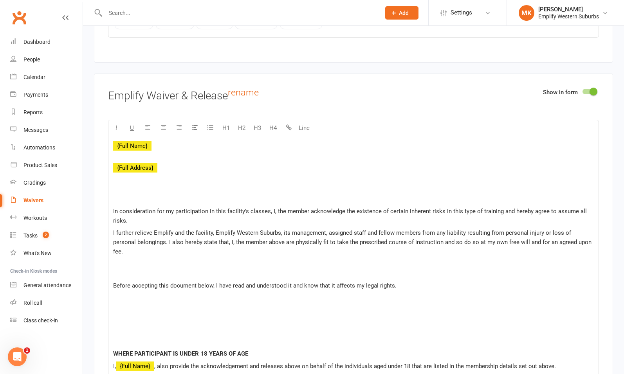
click at [258, 236] on span "I further relieve Emplify and the facility, Emplify Western Suburbs, its manage…" at bounding box center [353, 242] width 480 height 26
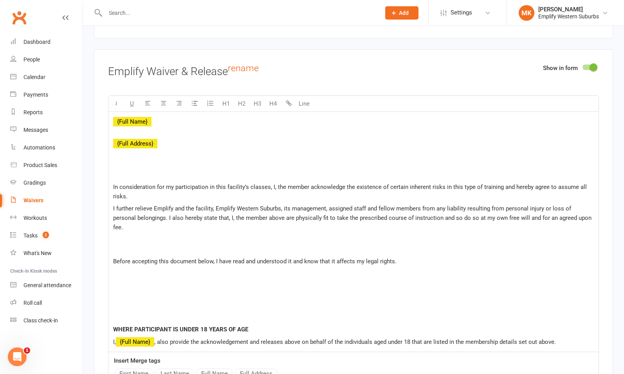
scroll to position [1254, 0]
click at [135, 123] on p "﻿ {Full Name}" at bounding box center [353, 125] width 481 height 19
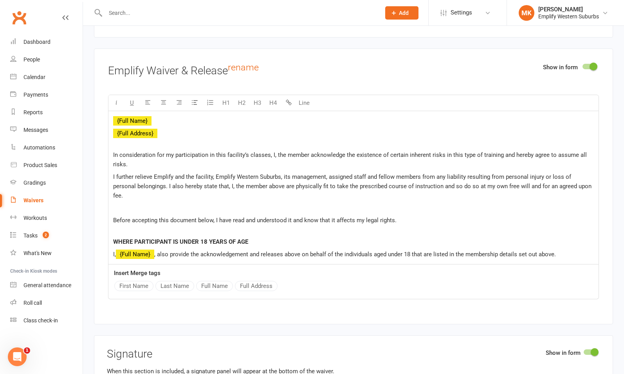
click at [318, 217] on span "Before accepting this document below, I have read and understood it and know th…" at bounding box center [254, 220] width 283 height 7
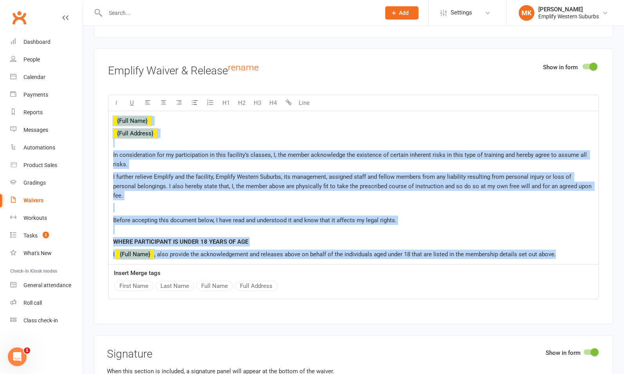
copy div "﻿ ﻿ {Full Name} ﻿ ﻿ {Full Address} In consideration for my participation in thi…"
click at [228, 217] on span "Before accepting this document below, I have read and understood it and know th…" at bounding box center [254, 220] width 283 height 7
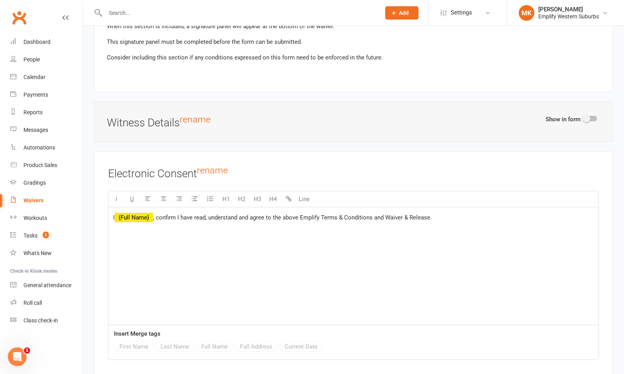
scroll to position [1600, 0]
click at [379, 217] on div "I ﻿ {Full Name} , confirm I have read, understand and agree to the above Emplif…" at bounding box center [353, 265] width 490 height 117
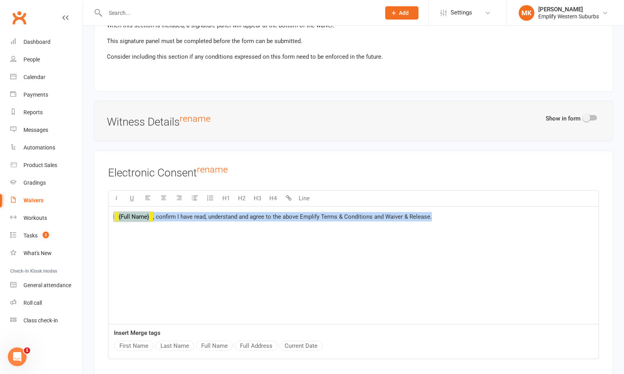
copy p "I ﻿ {Full Name} , confirm I have read, understand and agree to the above Emplif…"
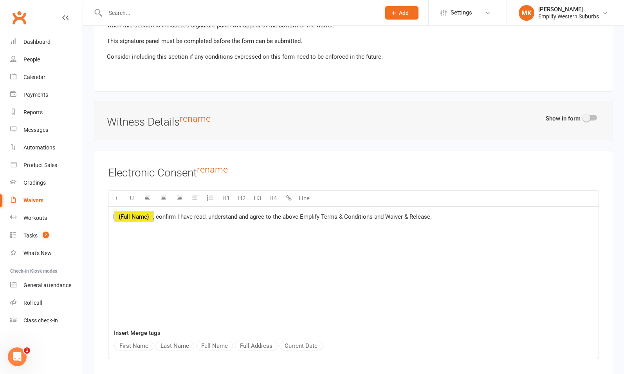
click at [397, 165] on h3 "Electronic Consent rename" at bounding box center [353, 172] width 491 height 14
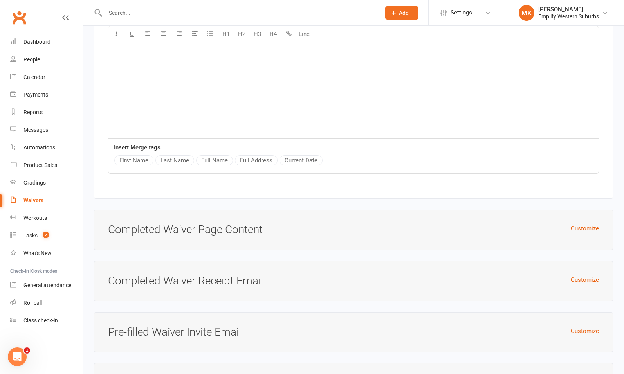
scroll to position [1802, 0]
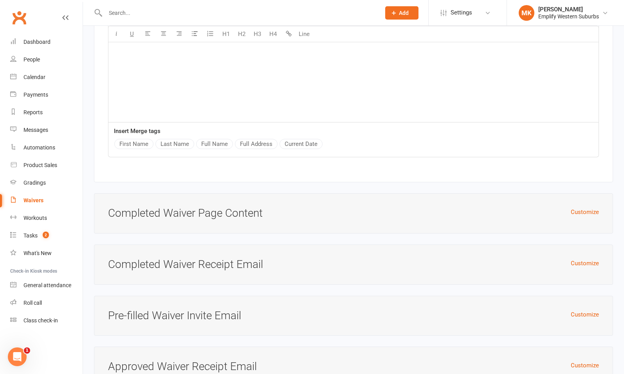
click at [569, 207] on h3 "Completed Waiver Page Content" at bounding box center [353, 213] width 491 height 12
click at [575, 207] on button "Customize" at bounding box center [585, 211] width 28 height 9
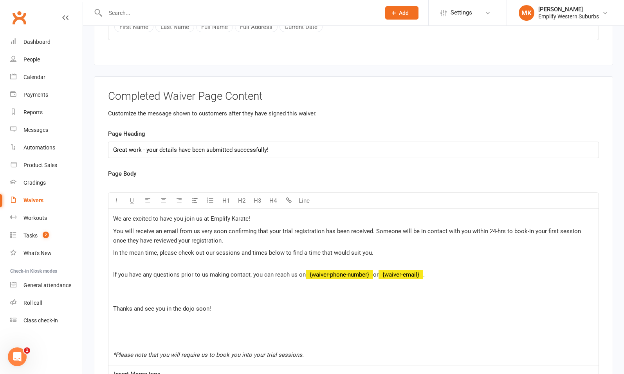
scroll to position [1919, 0]
click at [119, 248] on p "In the mean time, please check out our sessions and times below to find a time …" at bounding box center [353, 257] width 481 height 19
click at [171, 282] on p at bounding box center [353, 291] width 481 height 19
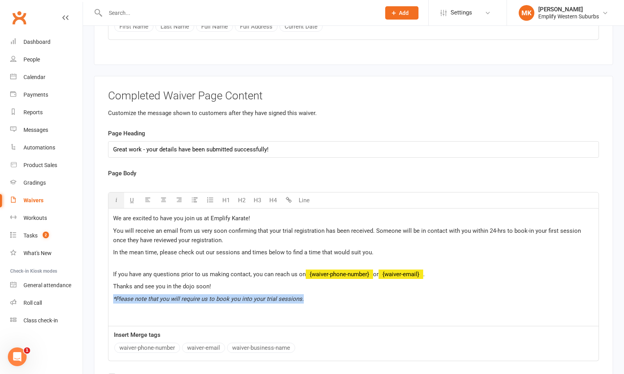
click at [315, 287] on div "We are excited to have you join us at Emplify Karate! You will receive an email…" at bounding box center [353, 267] width 490 height 117
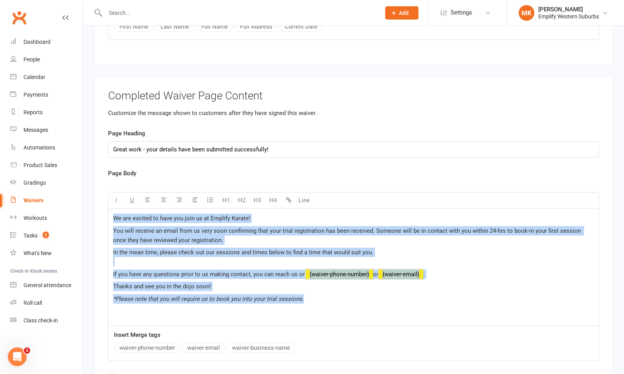
copy div "We are excited to have you join us at Emplify Karate! You will receive an email…"
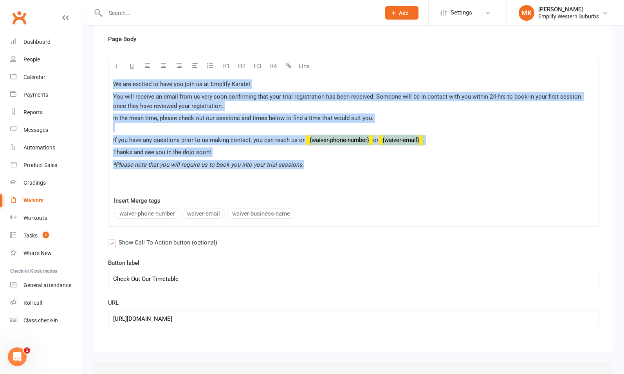
scroll to position [2054, 0]
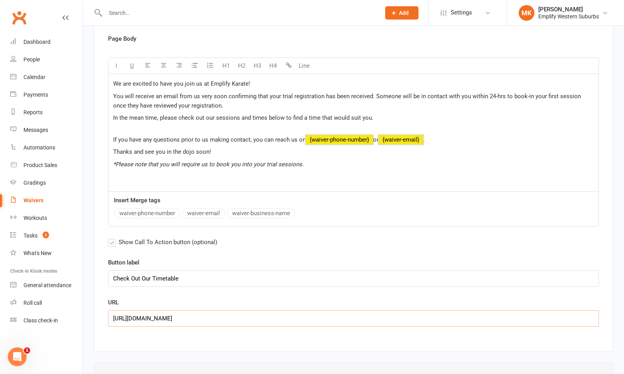
click at [205, 310] on input "[URL][DOMAIN_NAME]" at bounding box center [353, 318] width 491 height 16
click at [348, 298] on div "URL https://app.clubworx.com/websites/igks-swanbourne/calendar/weekly_agenda_if…" at bounding box center [353, 312] width 491 height 29
click at [235, 270] on input "Check Out Our Timetable" at bounding box center [353, 278] width 491 height 16
click at [211, 310] on input "[URL][DOMAIN_NAME]" at bounding box center [353, 318] width 491 height 16
click at [352, 310] on input "[URL][DOMAIN_NAME]" at bounding box center [353, 318] width 491 height 16
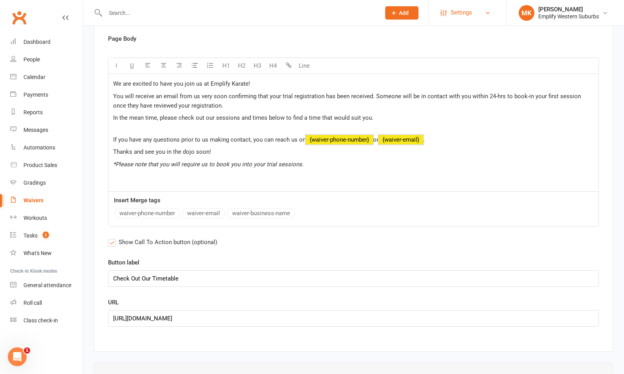
click at [480, 9] on link "Settings" at bounding box center [467, 13] width 54 height 18
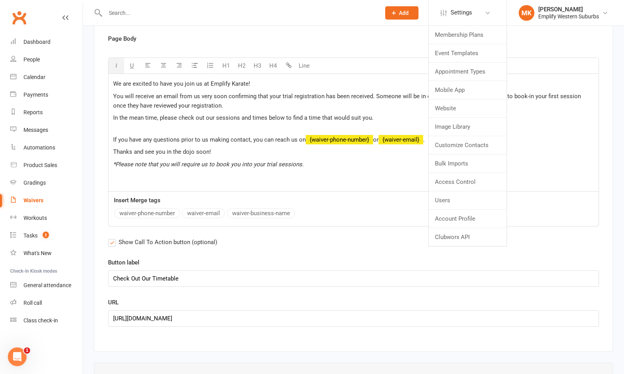
click at [346, 158] on div "We are excited to have you join us at Emplify Karate! You will receive an email…" at bounding box center [353, 132] width 490 height 117
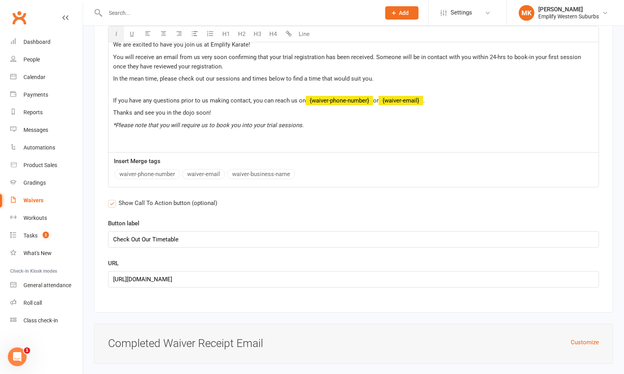
scroll to position [2094, 0]
click at [356, 271] on input "[URL][DOMAIN_NAME]" at bounding box center [353, 279] width 491 height 16
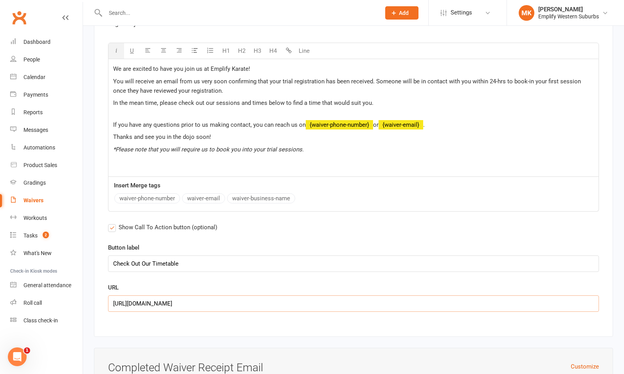
scroll to position [2069, 0]
click at [369, 100] on span "In the mean time, please check out our sessions and times below to find a time …" at bounding box center [243, 103] width 260 height 7
click at [240, 100] on span "In the mean time, please check out our sessions and times below to find a time …" at bounding box center [243, 103] width 260 height 7
click at [216, 99] on p "In the meantime, please check out our sessions and times below." at bounding box center [353, 108] width 481 height 19
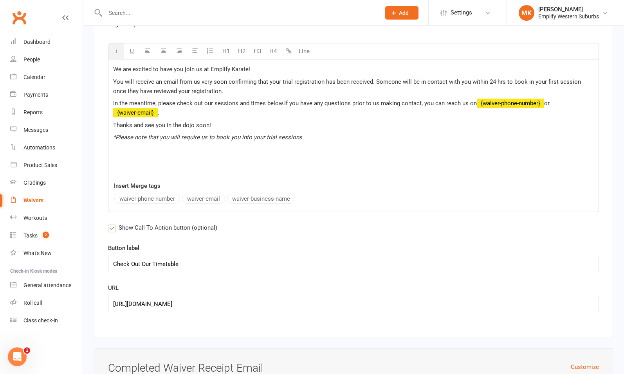
click at [311, 133] on p "*Please note that you will require us to book you into your trial sessions." at bounding box center [353, 137] width 481 height 9
click at [270, 134] on span "*Please note that you will require us to book you into your trial sessions." at bounding box center [208, 137] width 191 height 7
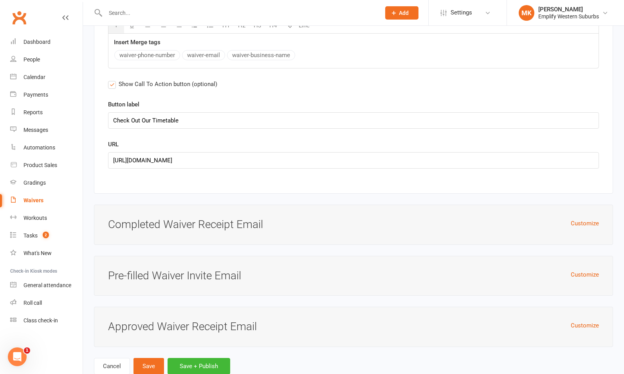
scroll to position [2211, 0]
click at [573, 220] on button "Customize" at bounding box center [585, 224] width 28 height 9
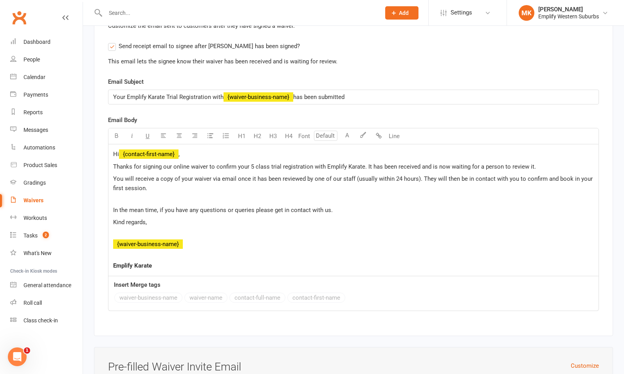
scroll to position [2429, 0]
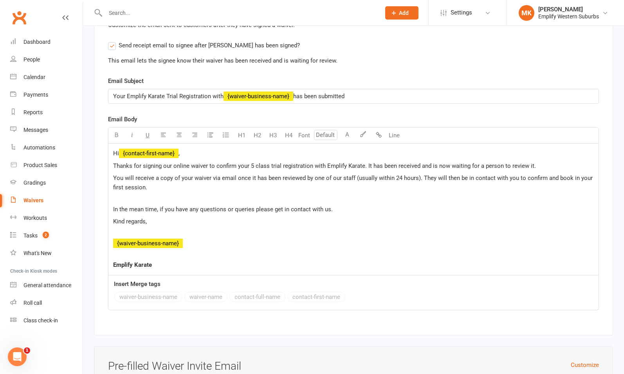
click at [176, 180] on div "Hi ﻿ {contact-first-name} , Thanks for signing our online waiver to confirm you…" at bounding box center [353, 210] width 490 height 132
click at [288, 181] on div "Hi ﻿ {contact-first-name} , Thanks for signing our online waiver to confirm you…" at bounding box center [353, 210] width 490 height 132
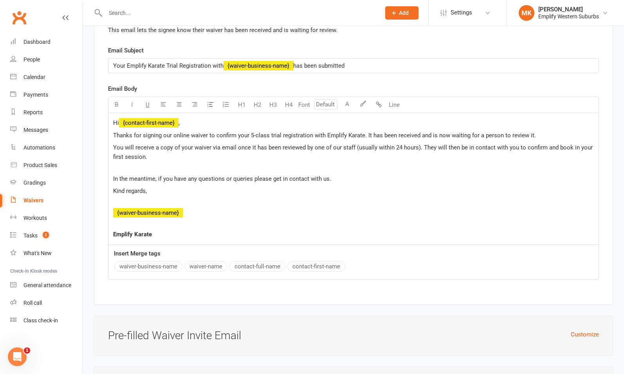
scroll to position [2389, 0]
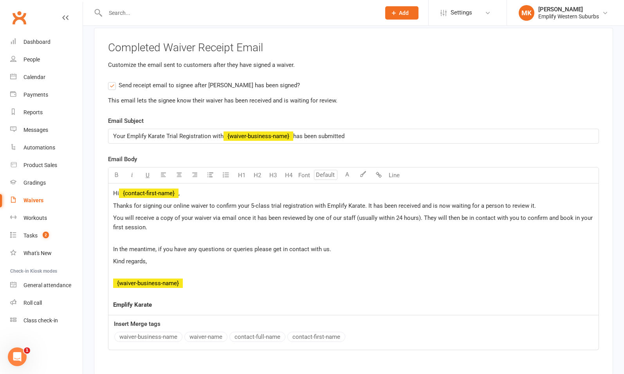
click at [120, 257] on p "Kind regards," at bounding box center [353, 266] width 481 height 19
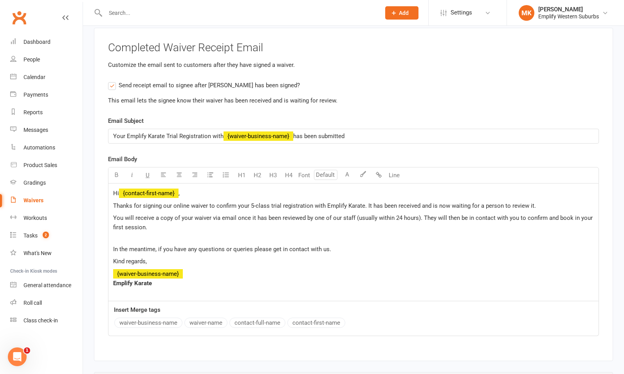
click at [166, 257] on p "Kind regards," at bounding box center [353, 261] width 481 height 9
click at [140, 220] on div "Hi ﻿ {contact-first-name} , Thanks for signing our online waiver to confirm you…" at bounding box center [353, 242] width 490 height 117
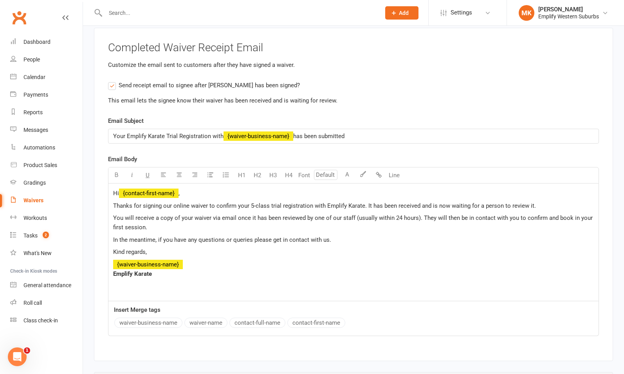
scroll to position [2382, 0]
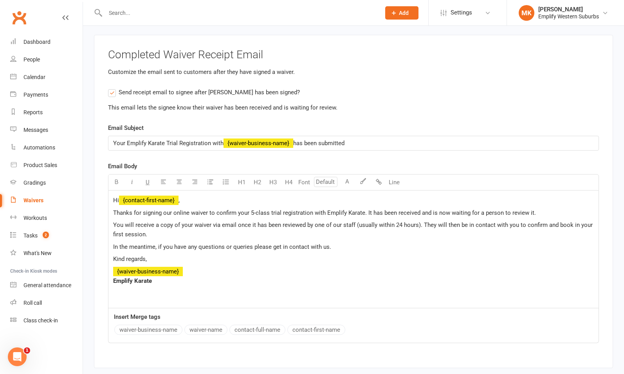
click at [153, 254] on p "Kind regards," at bounding box center [353, 258] width 481 height 9
click at [155, 268] on span "﻿ {waiver-business-name}" at bounding box center [148, 271] width 70 height 7
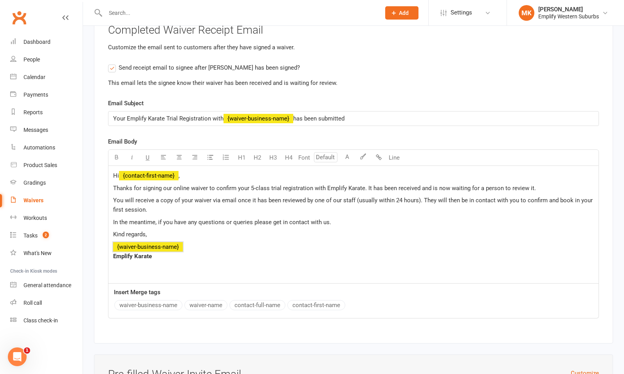
scroll to position [2407, 0]
click at [188, 239] on div "Hi ﻿ {contact-first-name} , Thanks for signing our online waiver to confirm you…" at bounding box center [353, 224] width 490 height 117
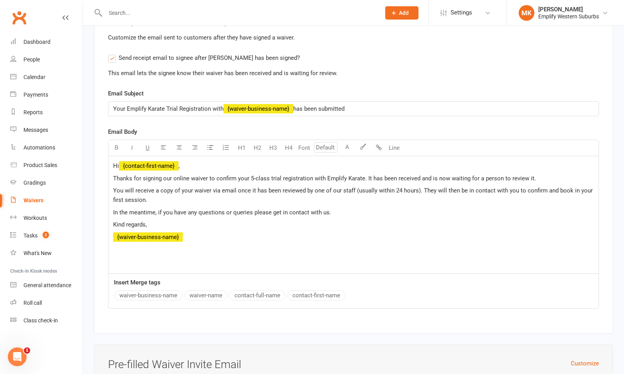
scroll to position [2417, 0]
click at [261, 195] on div "Hi ﻿ {contact-first-name} , Thanks for signing our online waiver to confirm you…" at bounding box center [353, 214] width 490 height 117
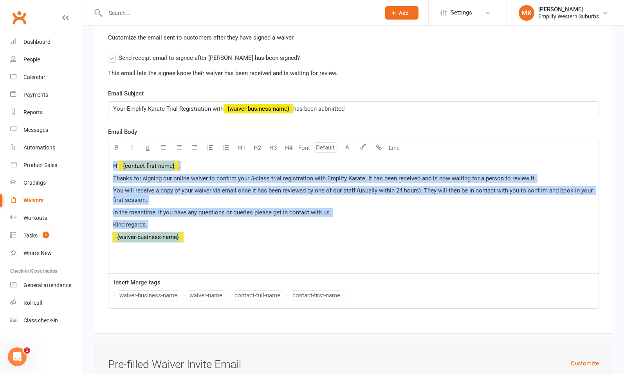
copy div "Hi ﻿ {contact-first-name} , Thanks for signing our online waiver to confirm you…"
click at [213, 221] on div "Hi ﻿ {contact-first-name} , Thanks for signing our online waiver to confirm you…" at bounding box center [353, 214] width 490 height 117
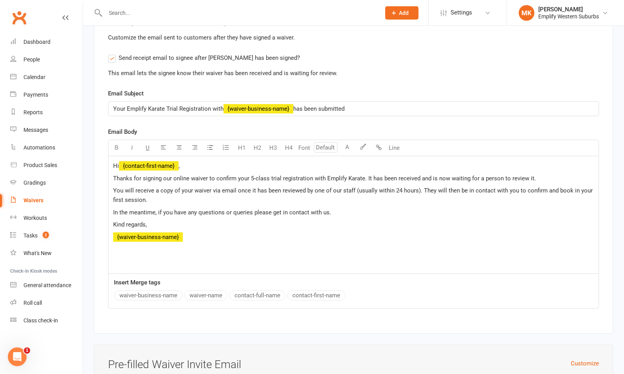
click at [223, 220] on p "Kind regards," at bounding box center [353, 224] width 481 height 9
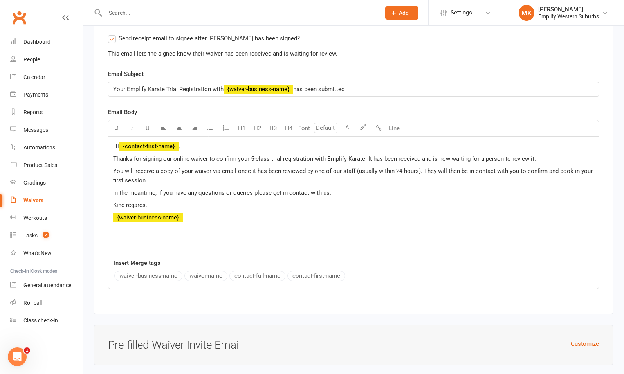
scroll to position [2504, 0]
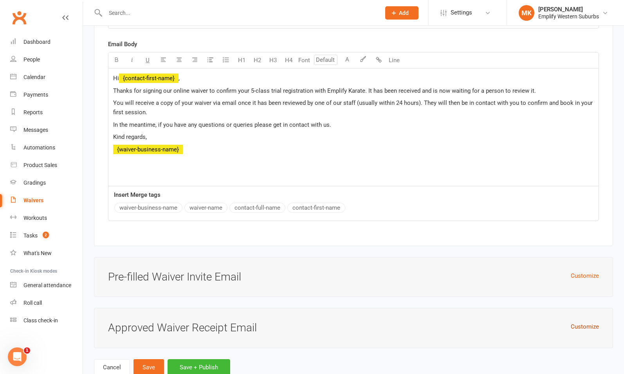
click at [581, 322] on button "Customize" at bounding box center [585, 326] width 28 height 9
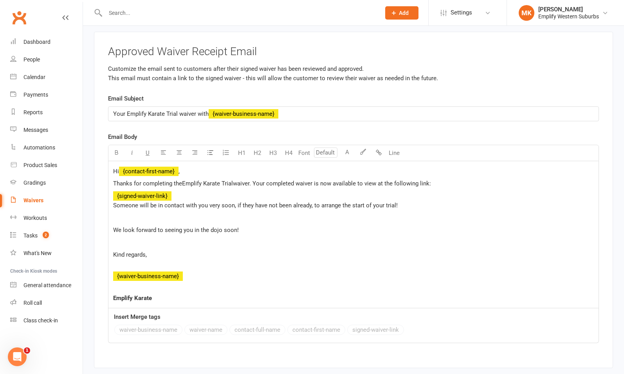
scroll to position [2781, 0]
click at [144, 198] on div "Hi ﻿ {contact-first-name} , Thanks for completing the Emplify Karate Trial waiv…" at bounding box center [353, 234] width 490 height 147
click at [141, 213] on p "﻿" at bounding box center [353, 217] width 481 height 9
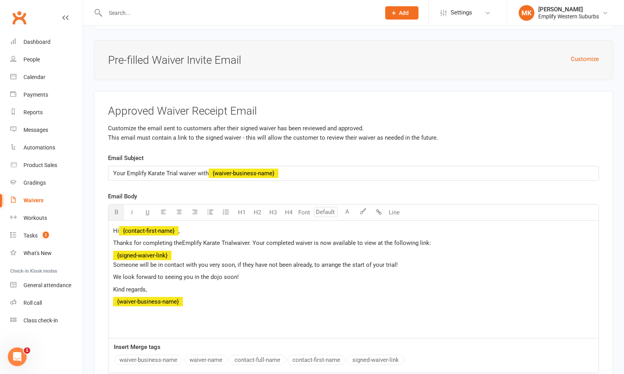
scroll to position [2718, 0]
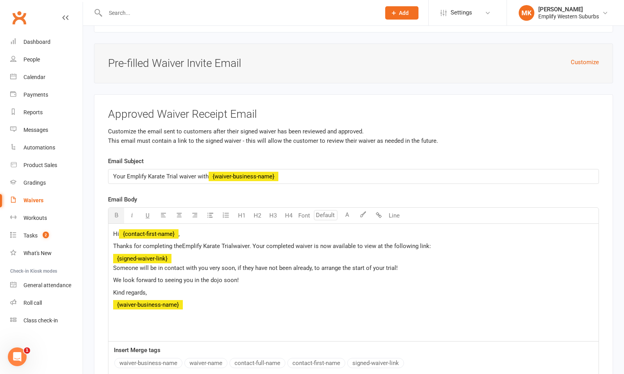
click at [166, 173] on span "Your Emplify Karate Trial waiver with" at bounding box center [161, 176] width 96 height 7
copy span "Your Emplify Karate Trial waiver with"
click at [331, 172] on p "Your Emplify Karate Trial waiver with ﻿ {waiver-business-name}" at bounding box center [353, 176] width 481 height 9
copy span "Your Emplify Karate Trial waiver with"
click at [225, 265] on span "Someone will be in contact with you very soon, if they have not been already, t…" at bounding box center [255, 268] width 285 height 7
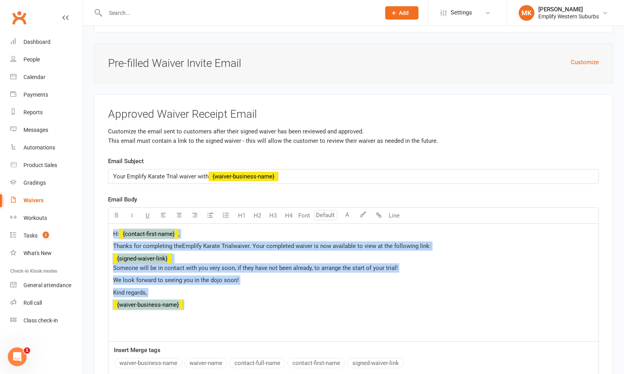
copy div "Hi ﻿ {contact-first-name} , Thanks for completing the Emplify Karate Trial waiv…"
click at [239, 300] on p "﻿ ﻿ {waiver-business-name}" at bounding box center [353, 304] width 481 height 9
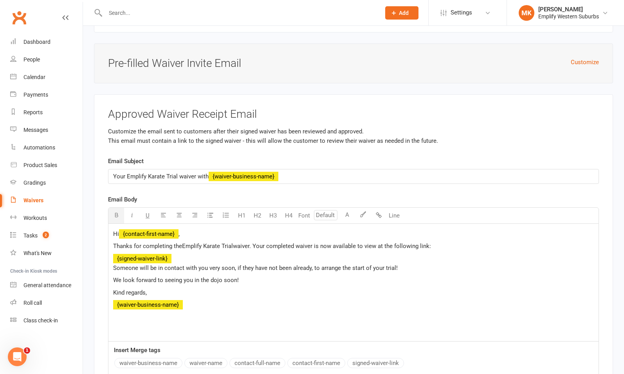
scroll to position [2770, 0]
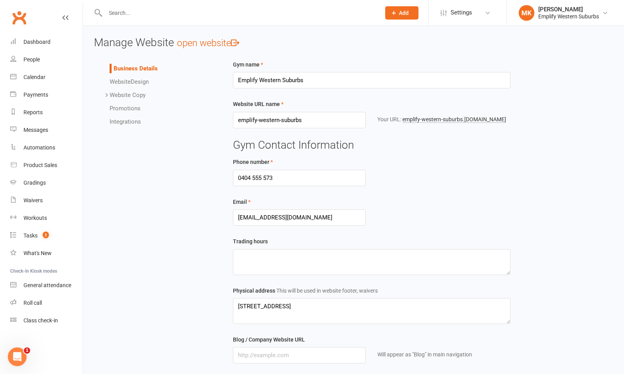
click at [106, 96] on icon at bounding box center [107, 95] width 6 height 6
click at [124, 188] on link "Integrations" at bounding box center [125, 188] width 31 height 7
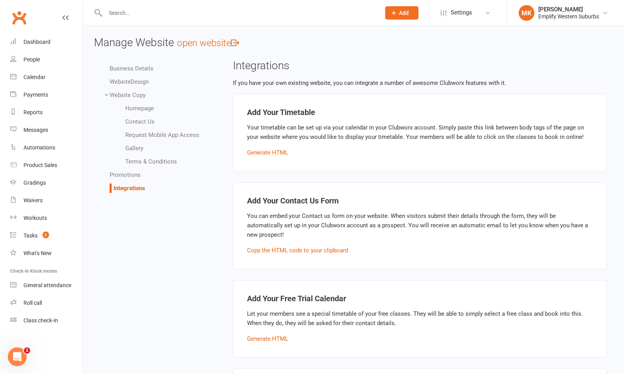
click at [108, 94] on icon at bounding box center [107, 95] width 6 height 6
click at [213, 44] on link "open website" at bounding box center [208, 43] width 62 height 11
click at [204, 182] on div "Business Details Website Design Website Copy Homepage Contact Us Request Mobile…" at bounding box center [353, 344] width 531 height 569
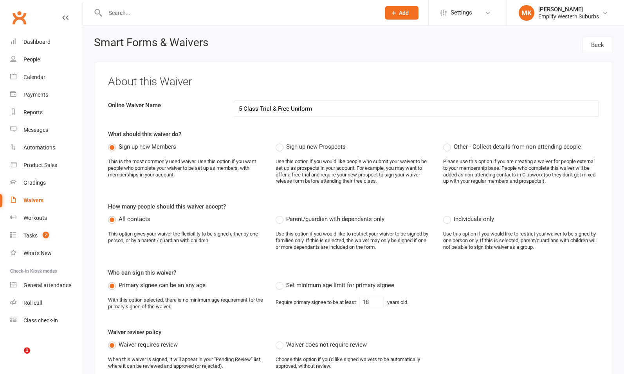
select select "bank_account"
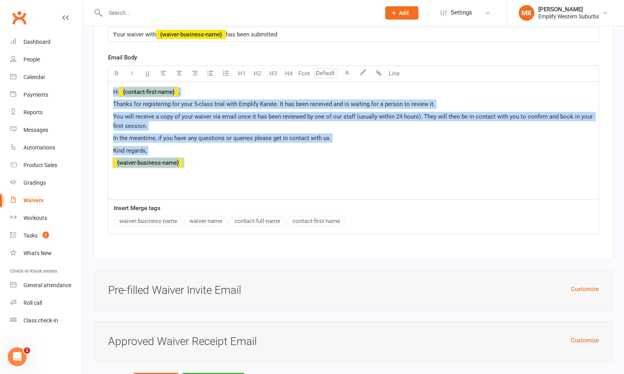
scroll to position [3187, 0]
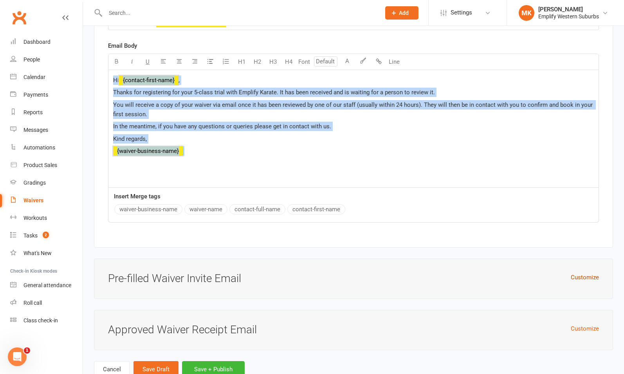
click at [580, 273] on button "Customize" at bounding box center [585, 277] width 28 height 9
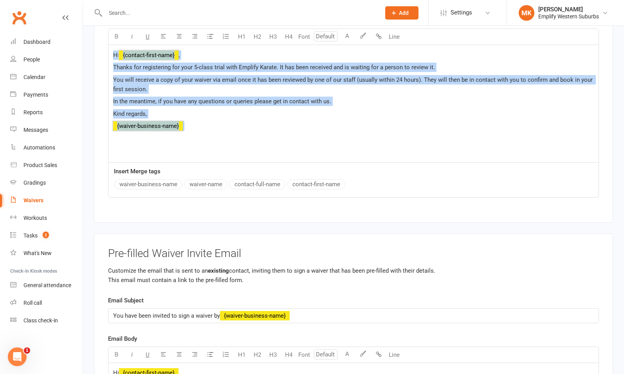
scroll to position [3453, 0]
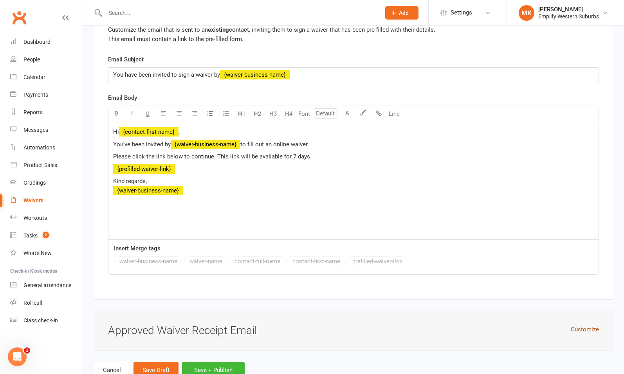
click at [584, 325] on button "Customize" at bounding box center [585, 329] width 28 height 9
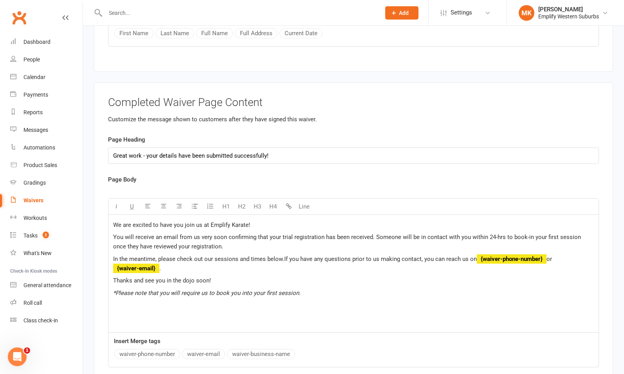
scroll to position [2598, 0]
click at [279, 147] on input "Great work - your details have been submitted successfully!" at bounding box center [353, 155] width 491 height 16
click at [231, 254] on p "In the meantime, please check out our sessions and times below. If you have any…" at bounding box center [353, 263] width 481 height 19
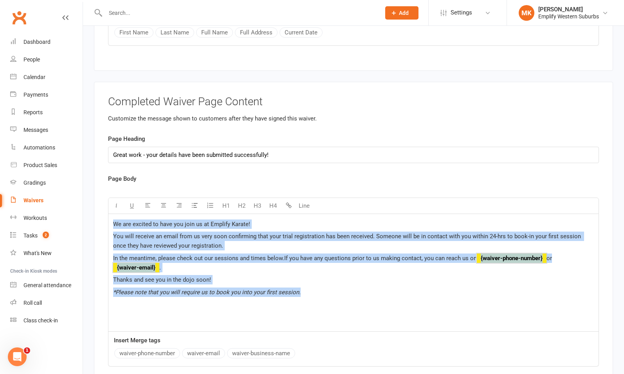
copy div "We are excited to have you join us at Emplify Karate! You will receive an email…"
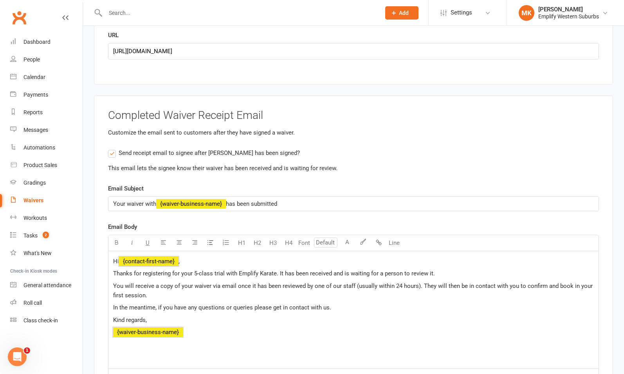
scroll to position [3015, 0]
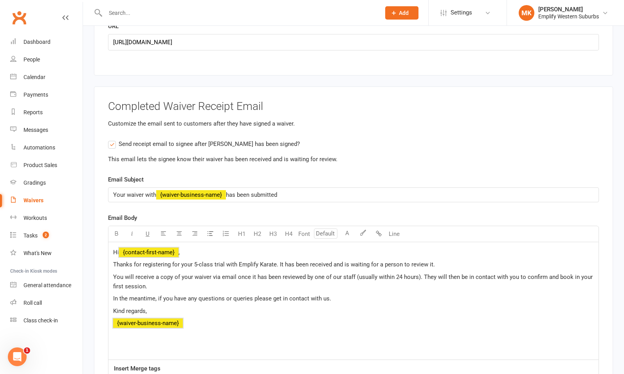
click at [287, 190] on p "Your waiver with ﻿ {waiver-business-name} has been submitted" at bounding box center [353, 194] width 481 height 9
copy p "Your waiver with ﻿ {waiver-business-name} has been submitted"
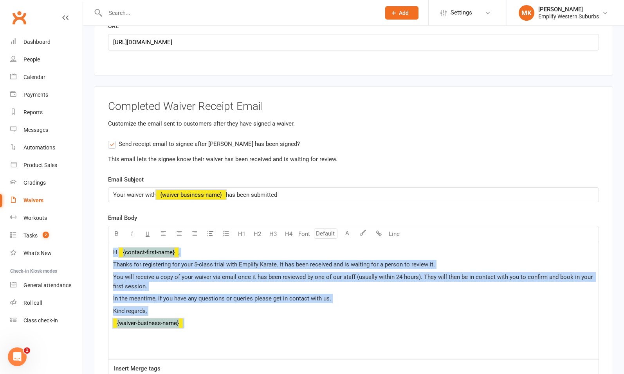
click at [265, 319] on p "﻿ ﻿ {waiver-business-name} ﻿" at bounding box center [353, 323] width 481 height 9
copy div "Hi ﻿ {contact-first-name} , Thanks for registering for your 5-class trial with …"
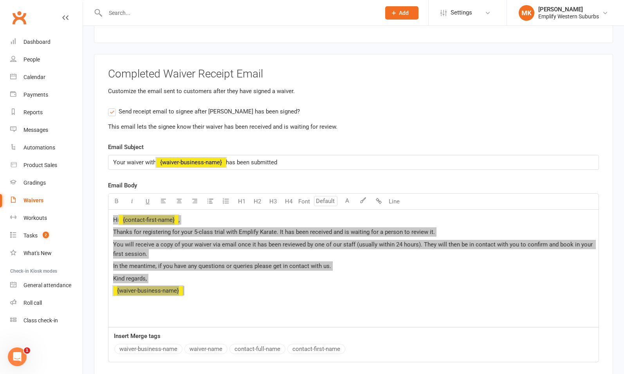
scroll to position [3047, 0]
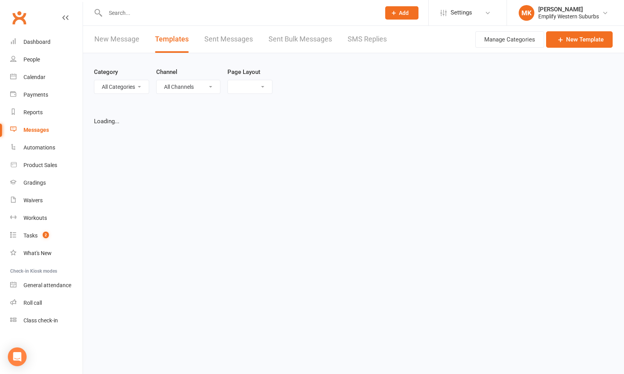
select select "grid"
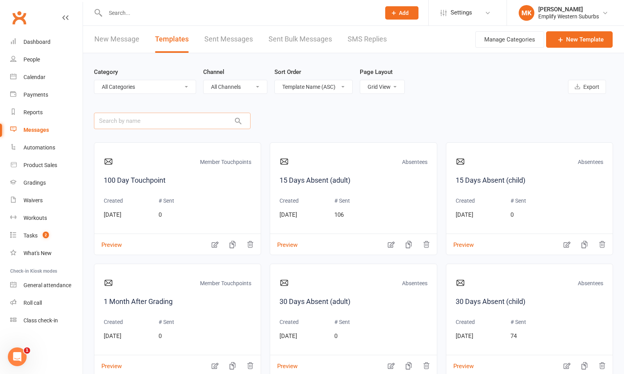
click at [151, 123] on input "text" at bounding box center [172, 121] width 157 height 16
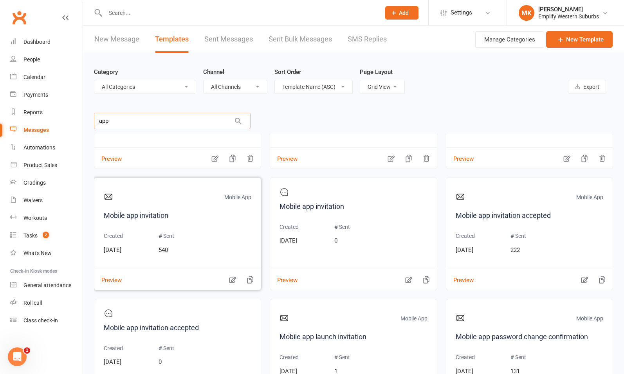
scroll to position [85, 0]
type input "app"
click at [109, 280] on button "Preview" at bounding box center [107, 276] width 27 height 8
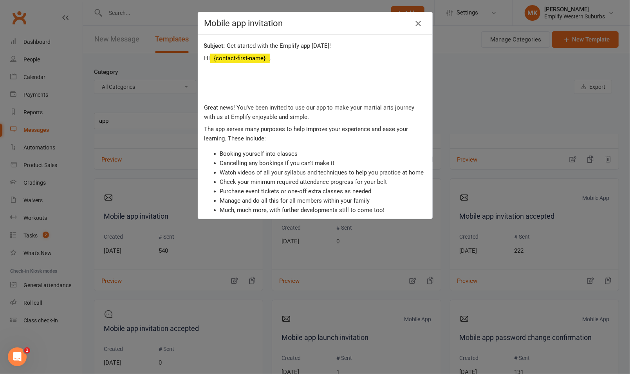
click at [415, 24] on icon "button" at bounding box center [417, 23] width 9 height 9
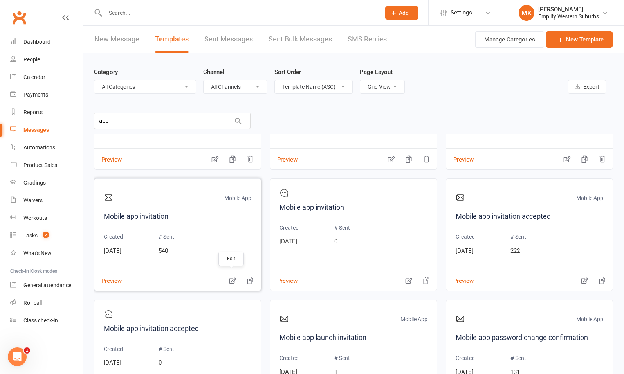
click at [230, 279] on icon "button" at bounding box center [232, 281] width 7 height 6
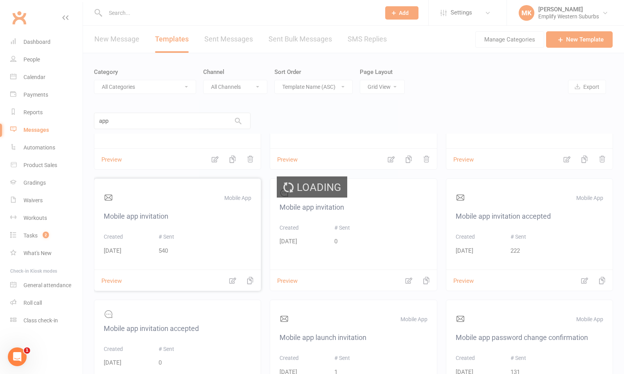
select select "mobile_app_template"
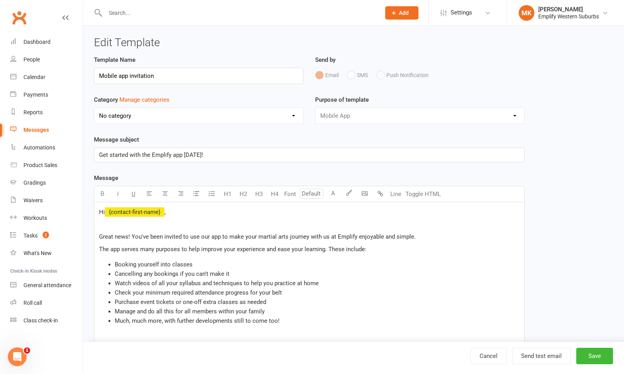
select select "8588"
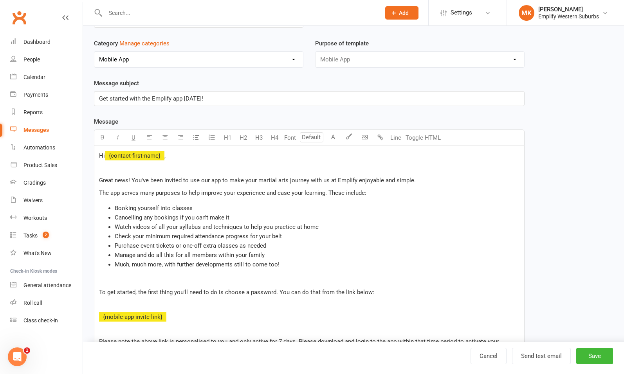
scroll to position [55, 0]
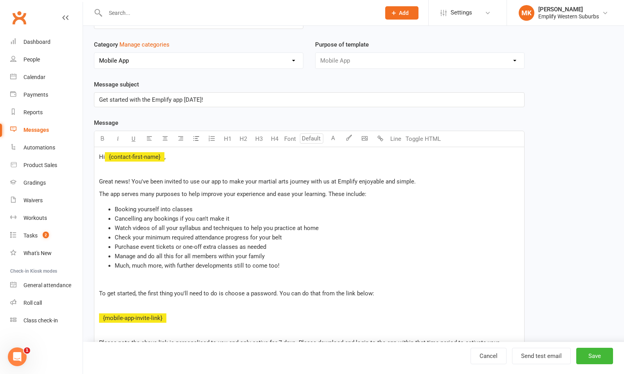
click at [117, 168] on p at bounding box center [309, 169] width 420 height 9
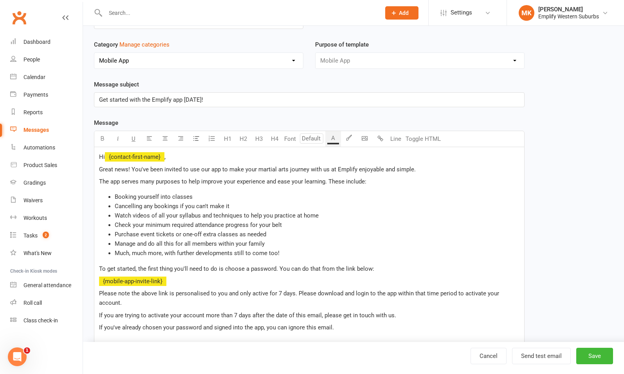
click at [100, 168] on span "Great news! You've been invited to use our app to make your martial arts journe…" at bounding box center [257, 169] width 317 height 7
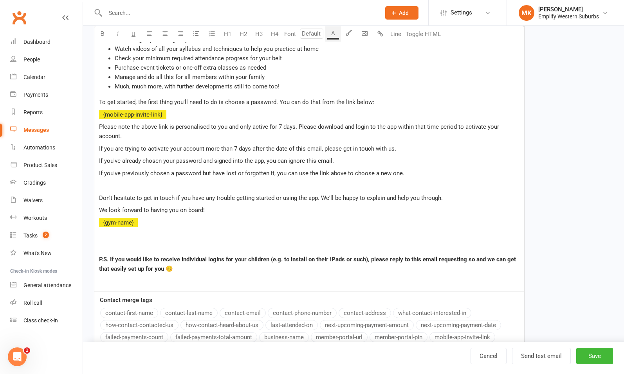
scroll to position [222, 0]
click at [137, 230] on p at bounding box center [309, 234] width 420 height 9
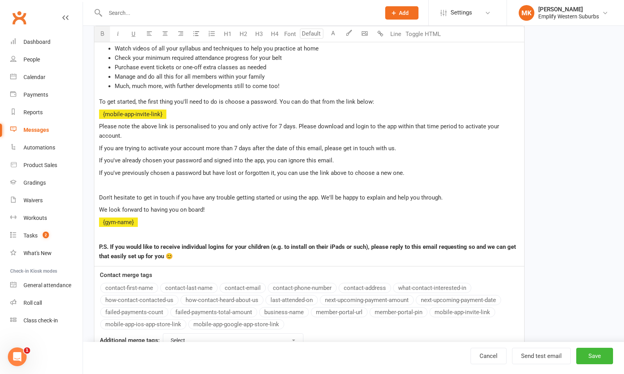
click at [114, 230] on div "Hi ﻿ {contact-first-name} , Great news! You've been invited to use our app to m…" at bounding box center [309, 123] width 430 height 287
click at [105, 230] on p at bounding box center [309, 234] width 420 height 9
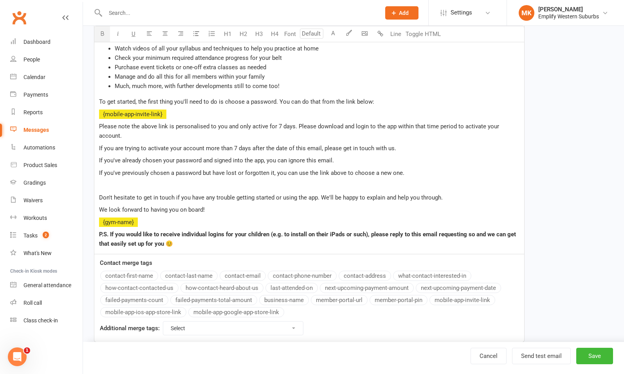
click at [191, 236] on p "P.S. If you would like to receive individual logins for your children (e.g. to …" at bounding box center [309, 239] width 420 height 19
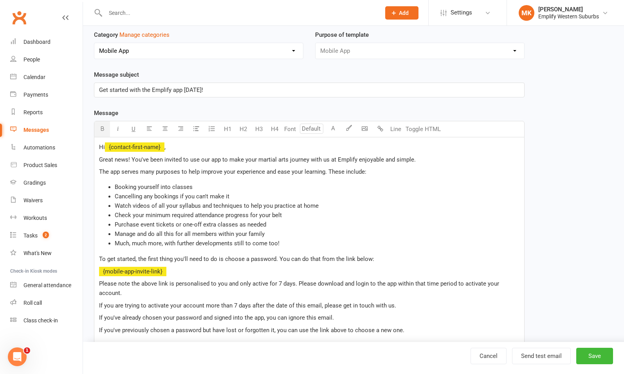
scroll to position [64, 0]
click at [218, 91] on p "Get started with the Emplify app today!" at bounding box center [309, 91] width 420 height 9
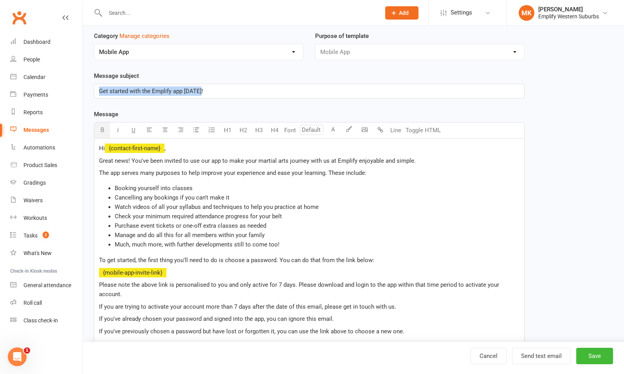
copy span "Get started with the Emplify app today!"
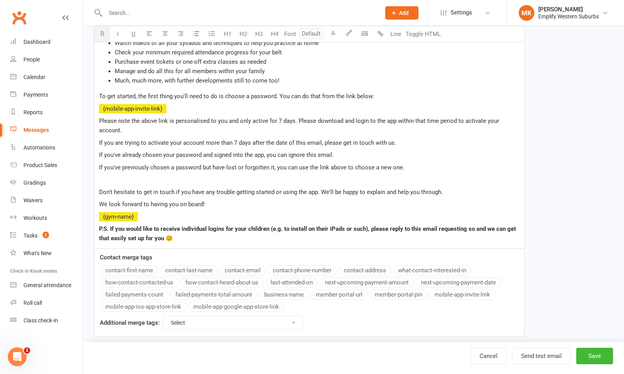
click at [261, 272] on div "Message U H1 H2 H3 H4 Font A Line Toggle HTML Hi ﻿ {contact-first-name} , Great…" at bounding box center [309, 141] width 431 height 391
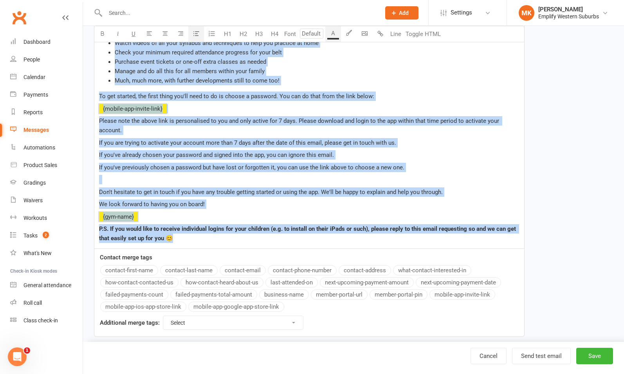
copy div "Hi ﻿ {contact-first-name} , Great news! You've been invited to use our app to m…"
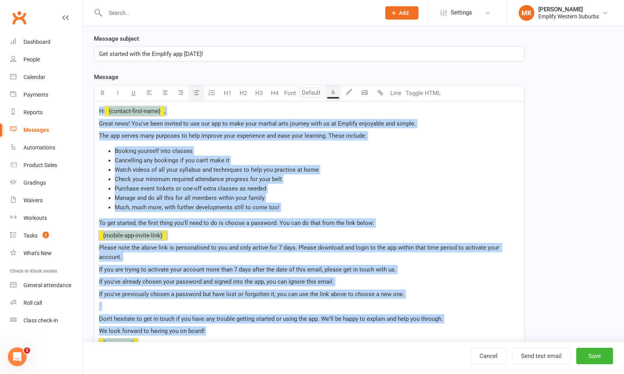
scroll to position [101, 0]
click at [251, 141] on div "Hi ﻿ {contact-first-name} , Great news! You've been invited to use our app to m…" at bounding box center [309, 238] width 430 height 274
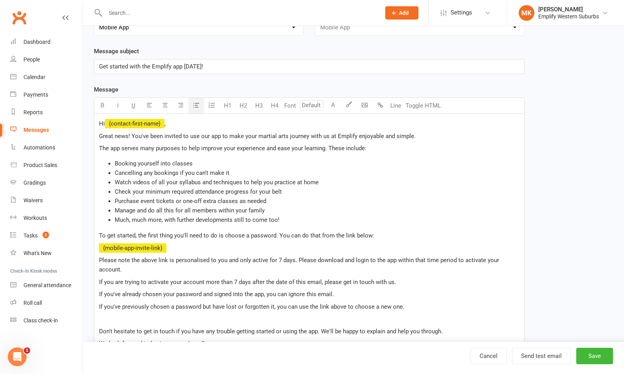
scroll to position [108, 0]
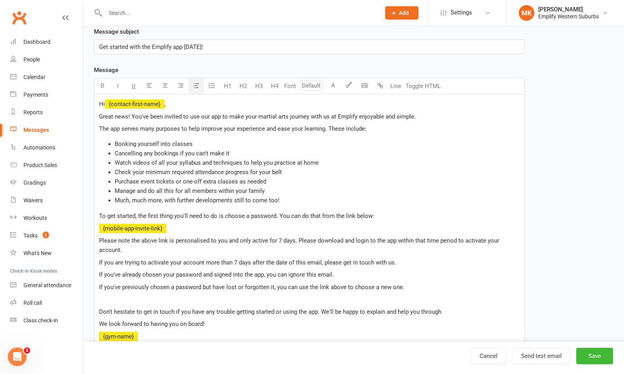
click at [237, 154] on li "Cancelling any bookings if you can't make it" at bounding box center [317, 153] width 405 height 9
click at [428, 153] on li "Cancelling any bookings if you can't make it (late cancellation or no-shows may…" at bounding box center [317, 153] width 405 height 9
click at [283, 171] on li "Check your minimum required attendance progress for your belt" at bounding box center [317, 172] width 405 height 9
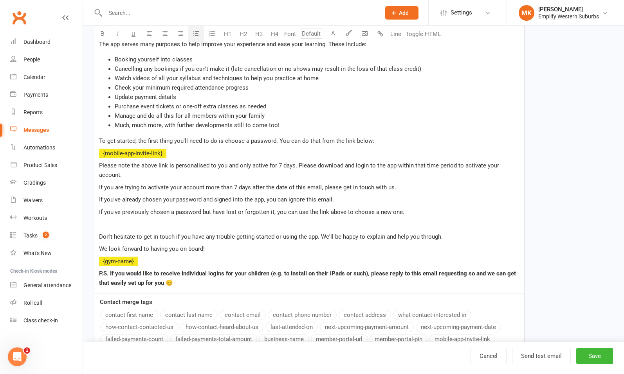
scroll to position [193, 0]
click at [222, 207] on p "If you've previously chosen a password but have lost or forgotten it, you can u…" at bounding box center [309, 211] width 420 height 9
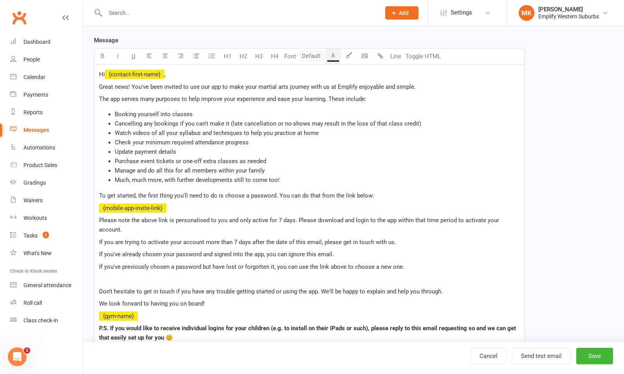
scroll to position [138, 0]
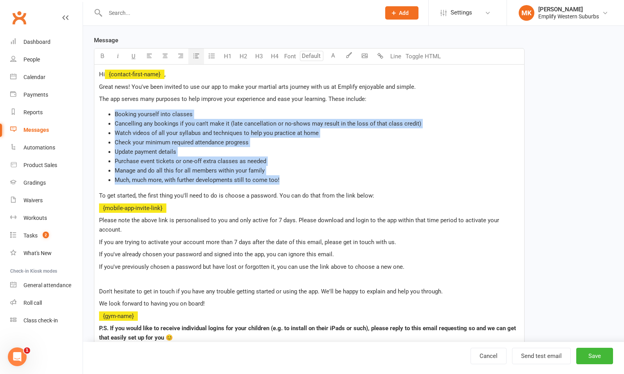
drag, startPoint x: 281, startPoint y: 177, endPoint x: 107, endPoint y: 114, distance: 184.4
click at [107, 114] on ul "Booking yourself into classes Cancelling any bookings if you can't make it (lat…" at bounding box center [309, 147] width 420 height 75
copy ul "Booking yourself into classes Cancelling any bookings if you can't make it (lat…"
click at [281, 169] on li "Manage and do all this for all members within your family" at bounding box center [317, 170] width 405 height 9
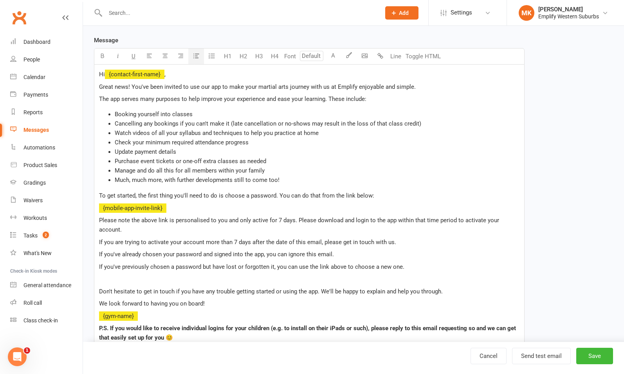
click at [280, 161] on li "Purchase event tickets or one-off extra classes as needed" at bounding box center [317, 161] width 405 height 9
click at [276, 150] on li "Update payment details" at bounding box center [317, 151] width 405 height 9
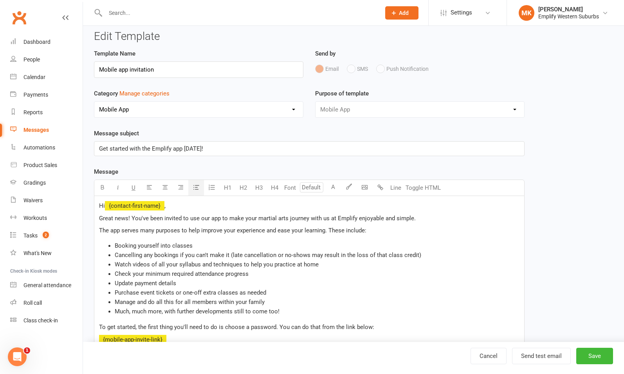
scroll to position [0, 0]
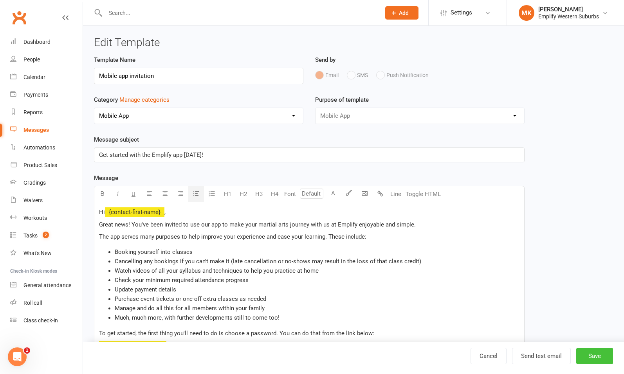
click at [595, 355] on button "Save" at bounding box center [594, 356] width 37 height 16
select select "grid"
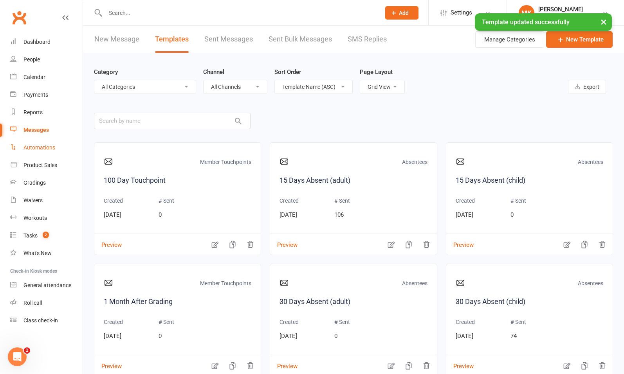
click at [48, 144] on link "Automations" at bounding box center [46, 148] width 72 height 18
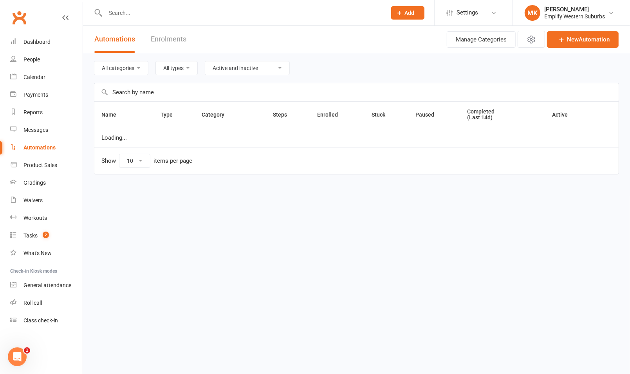
select select "50"
select select "595"
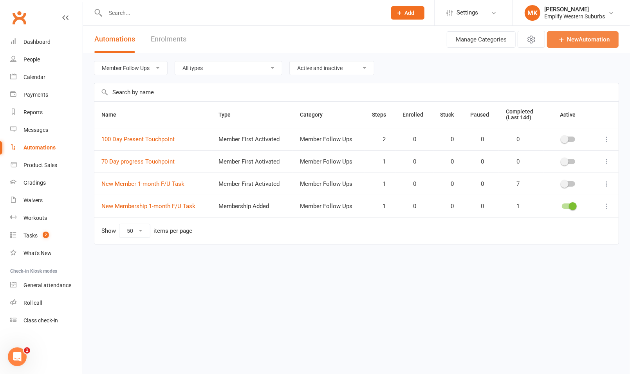
click at [579, 43] on link "New Automation" at bounding box center [583, 39] width 72 height 16
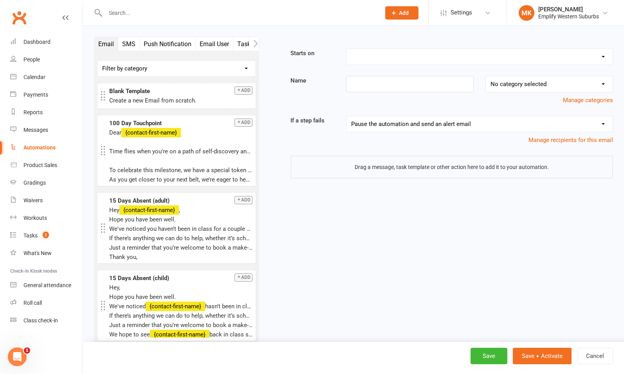
click at [383, 56] on select "Booking Cancelled Booking Due Booking Late-Cancelled Booking Marked Absent Book…" at bounding box center [479, 57] width 266 height 16
select select "31"
click at [346, 49] on select "Booking Cancelled Booking Due Booking Late-Cancelled Booking Marked Absent Book…" at bounding box center [479, 57] width 266 height 16
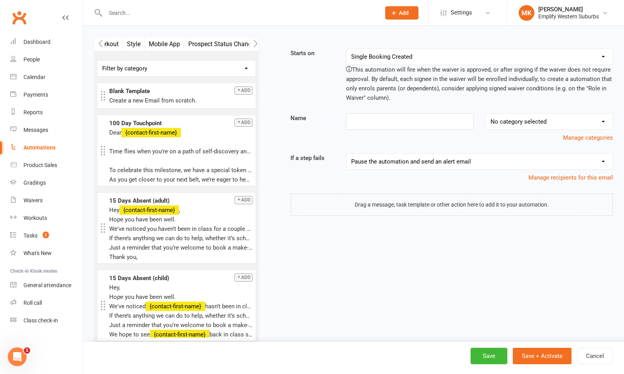
scroll to position [0, 229]
click at [158, 45] on button "Mobile App" at bounding box center [166, 44] width 40 height 14
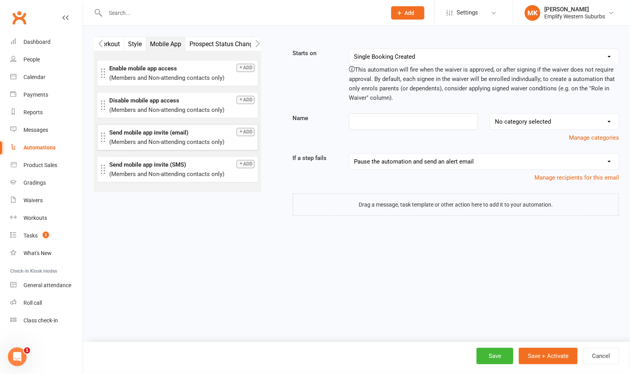
click at [245, 132] on button "Add" at bounding box center [245, 132] width 18 height 8
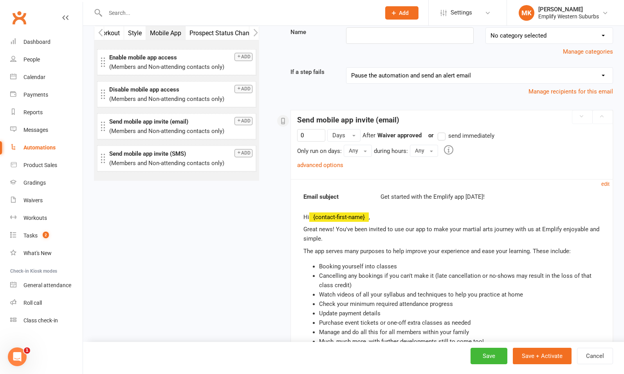
scroll to position [0, 0]
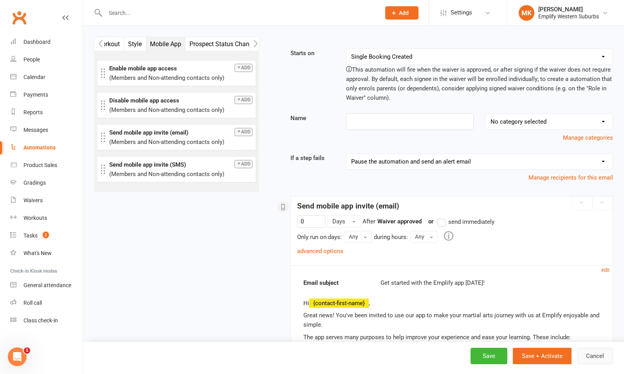
click at [597, 358] on button "Cancel" at bounding box center [595, 356] width 36 height 16
select select "50"
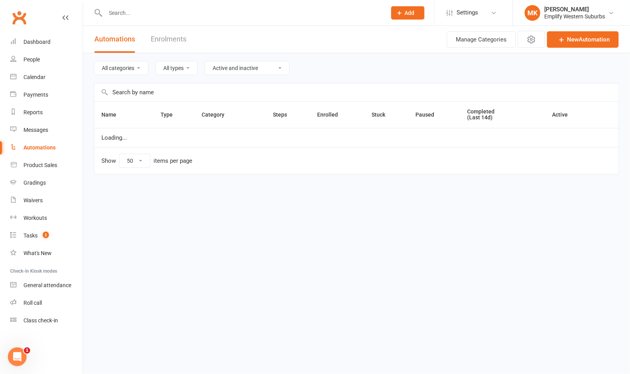
select select "595"
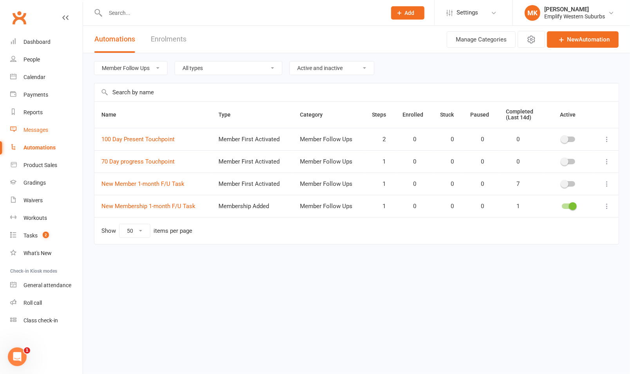
click at [36, 132] on div "Messages" at bounding box center [35, 130] width 25 height 6
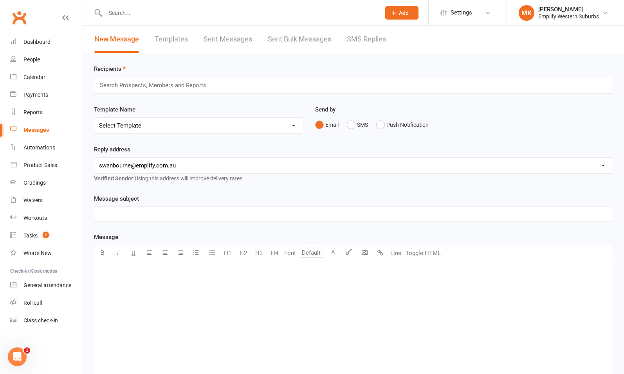
click at [177, 42] on link "Templates" at bounding box center [171, 39] width 33 height 27
select select "grid"
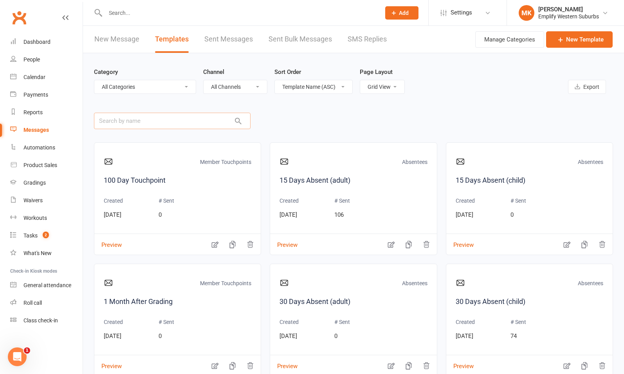
click at [160, 119] on input "text" at bounding box center [172, 121] width 157 height 16
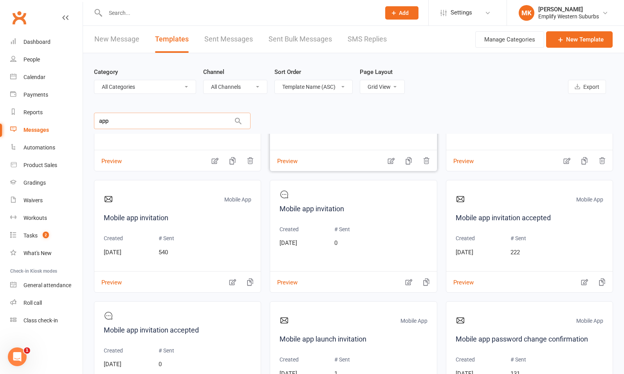
scroll to position [84, 0]
type input "app"
click at [229, 281] on icon "button" at bounding box center [233, 282] width 8 height 8
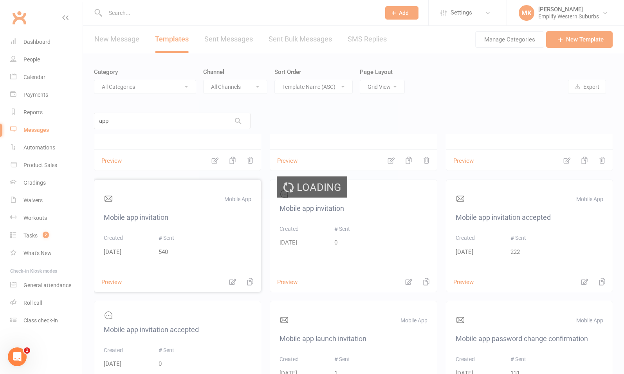
select select "mobile_app_template"
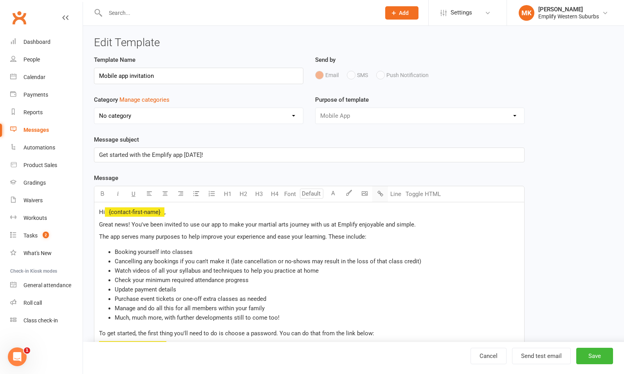
select select "8588"
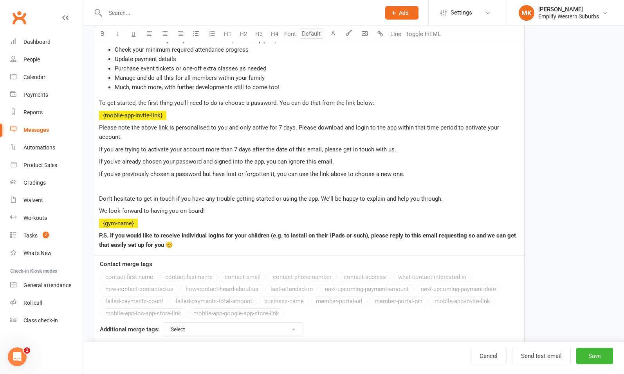
scroll to position [237, 0]
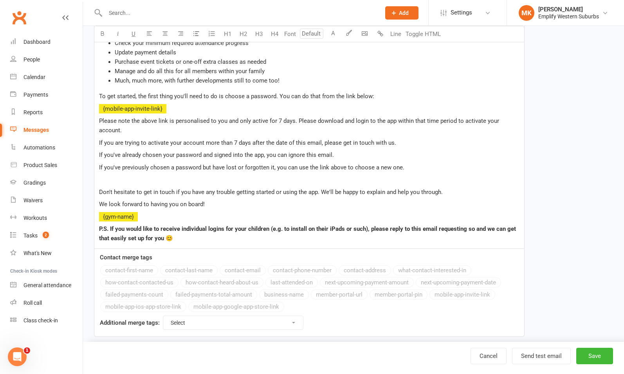
click at [286, 316] on select "Select For Payment automations For Booking automations For Membership automatio…" at bounding box center [233, 322] width 140 height 13
click at [287, 316] on select "Select For Payment automations For Booking automations For Membership automatio…" at bounding box center [233, 322] width 140 height 13
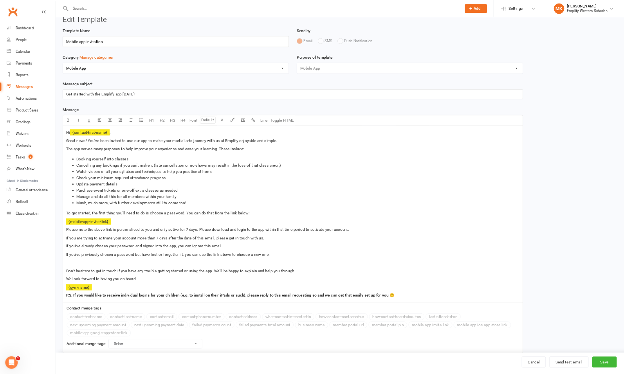
scroll to position [14, 0]
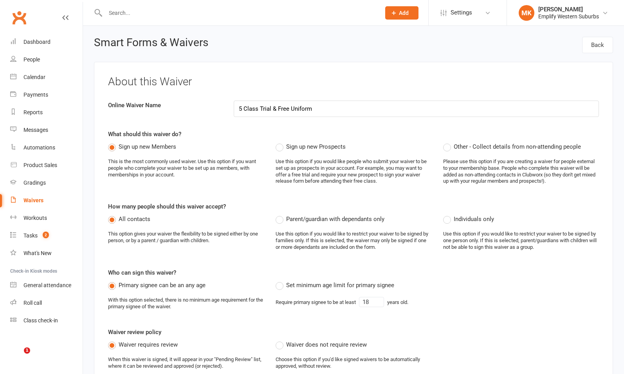
select select "bank_account"
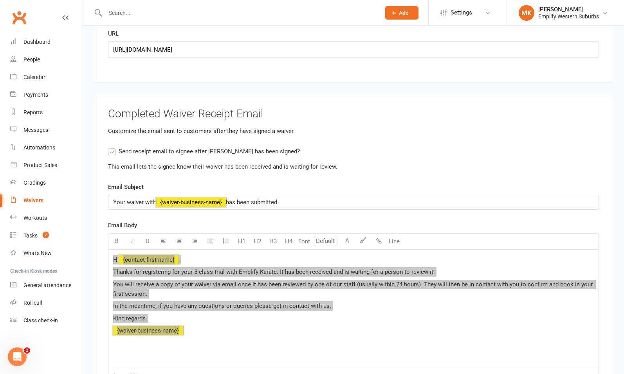
scroll to position [3008, 0]
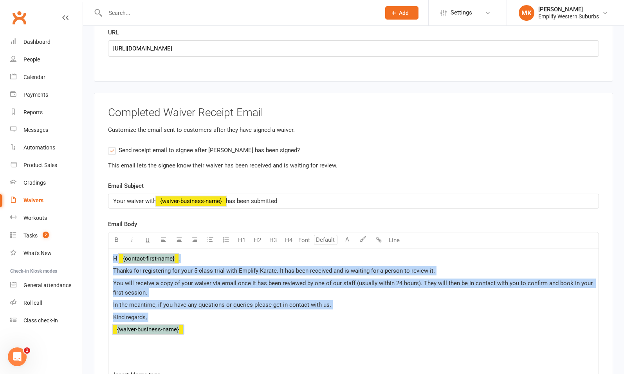
click at [299, 196] on p "Your waiver with ﻿ {waiver-business-name} has been submitted" at bounding box center [353, 200] width 481 height 9
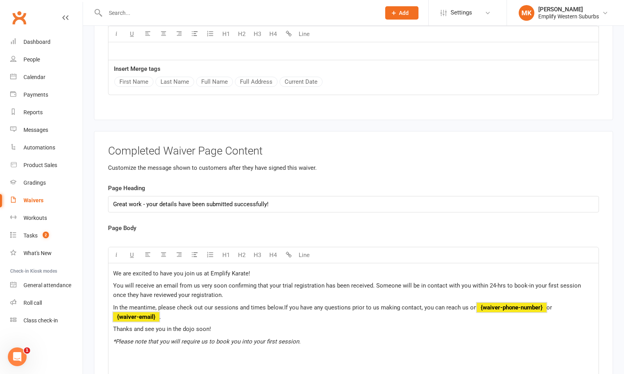
scroll to position [2549, 0]
click at [293, 196] on input "Great work - your details have been submitted successfully!" at bounding box center [353, 204] width 491 height 16
paste input "🎉 Great work —"
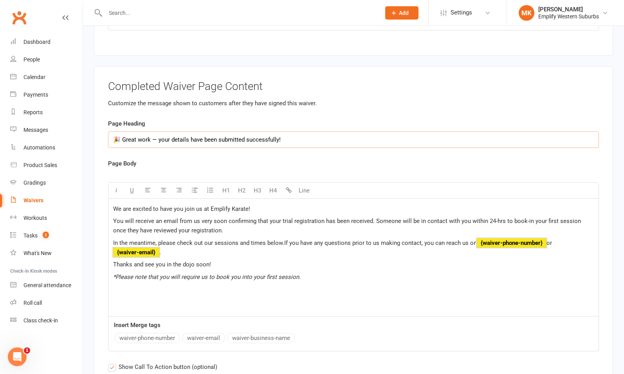
scroll to position [2615, 0]
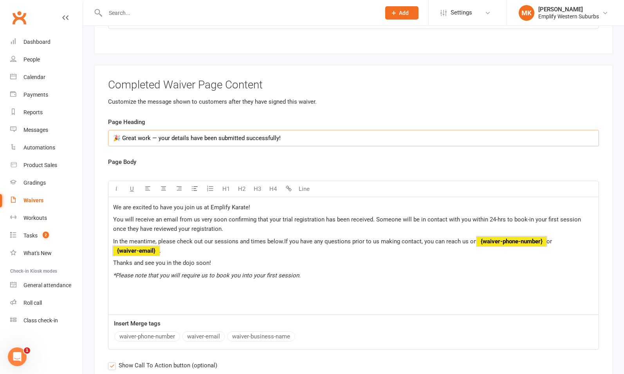
type input "🎉 Great work — your details have been submitted successfully!"
click at [231, 272] on span "*Please note that you will require us to book you into your first session." at bounding box center [206, 275] width 187 height 7
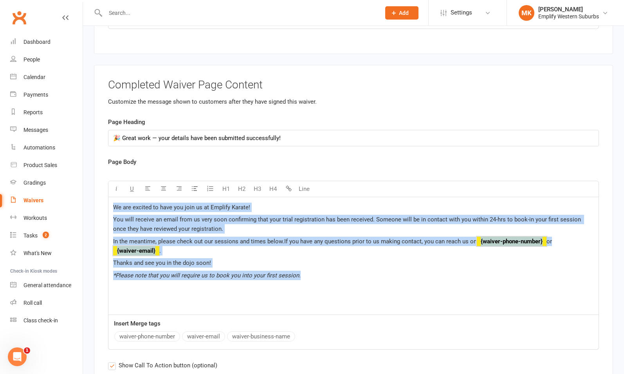
click at [310, 271] on p "*Please note that you will require us to book you into your first session." at bounding box center [353, 275] width 481 height 9
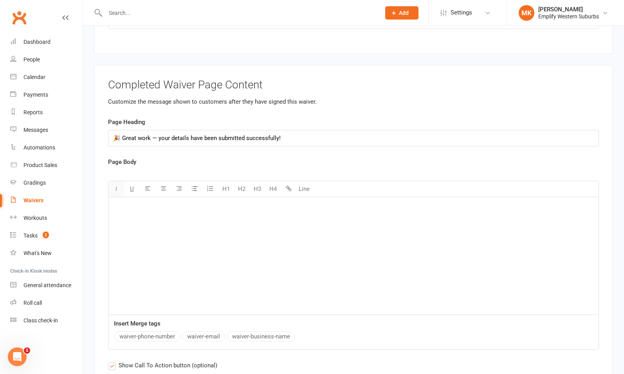
click at [115, 186] on icon "button" at bounding box center [117, 189] width 6 height 6
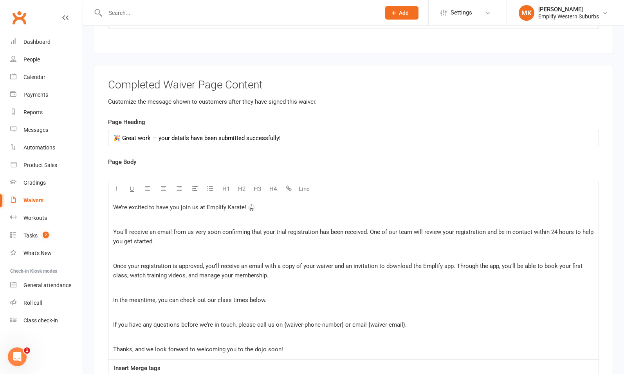
click at [169, 215] on p "﻿" at bounding box center [353, 219] width 481 height 9
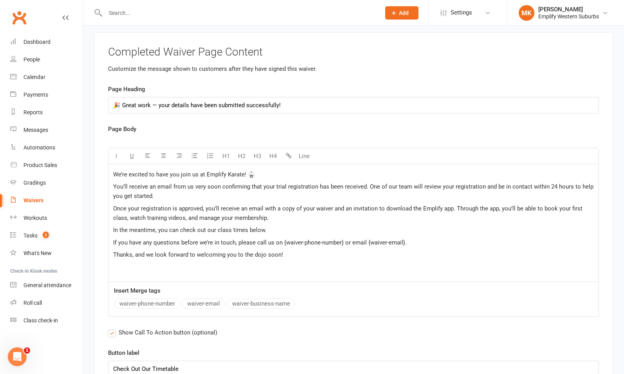
scroll to position [2647, 0]
